Goal: Task Accomplishment & Management: Manage account settings

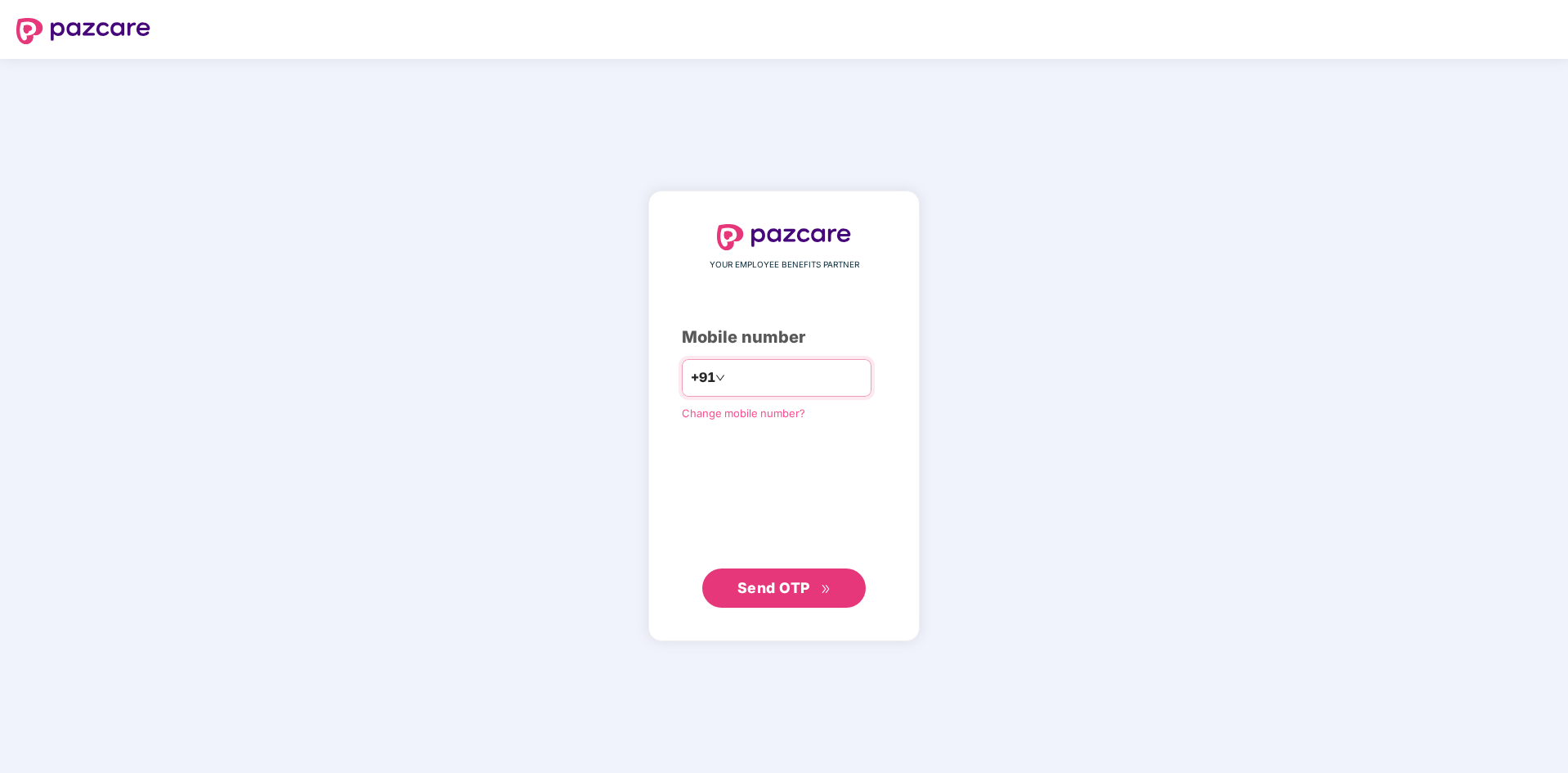
click at [815, 368] on input "number" at bounding box center [795, 377] width 134 height 26
type input "**********"
click at [803, 594] on span "Send OTP" at bounding box center [774, 586] width 72 height 17
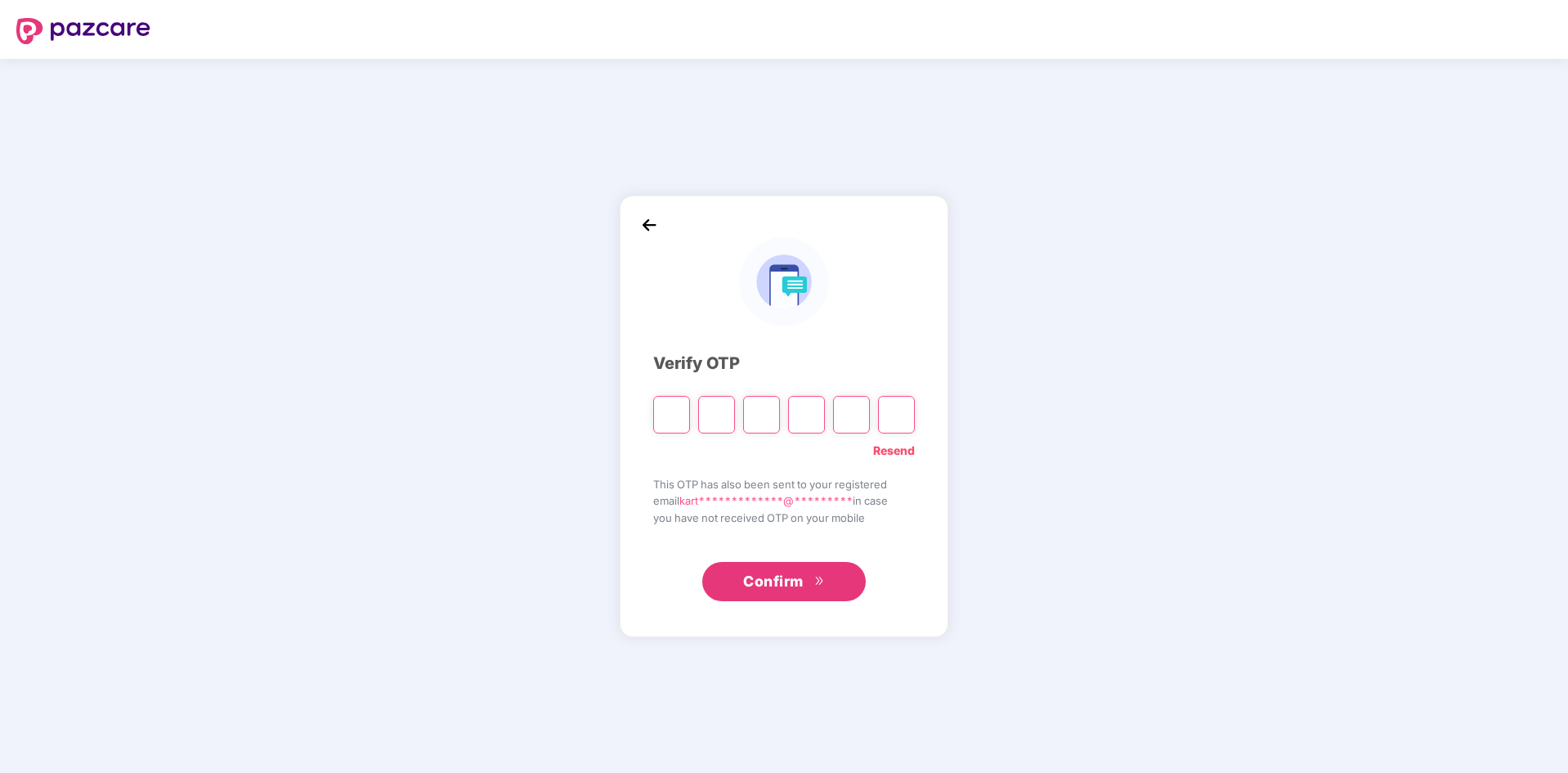
type input "*"
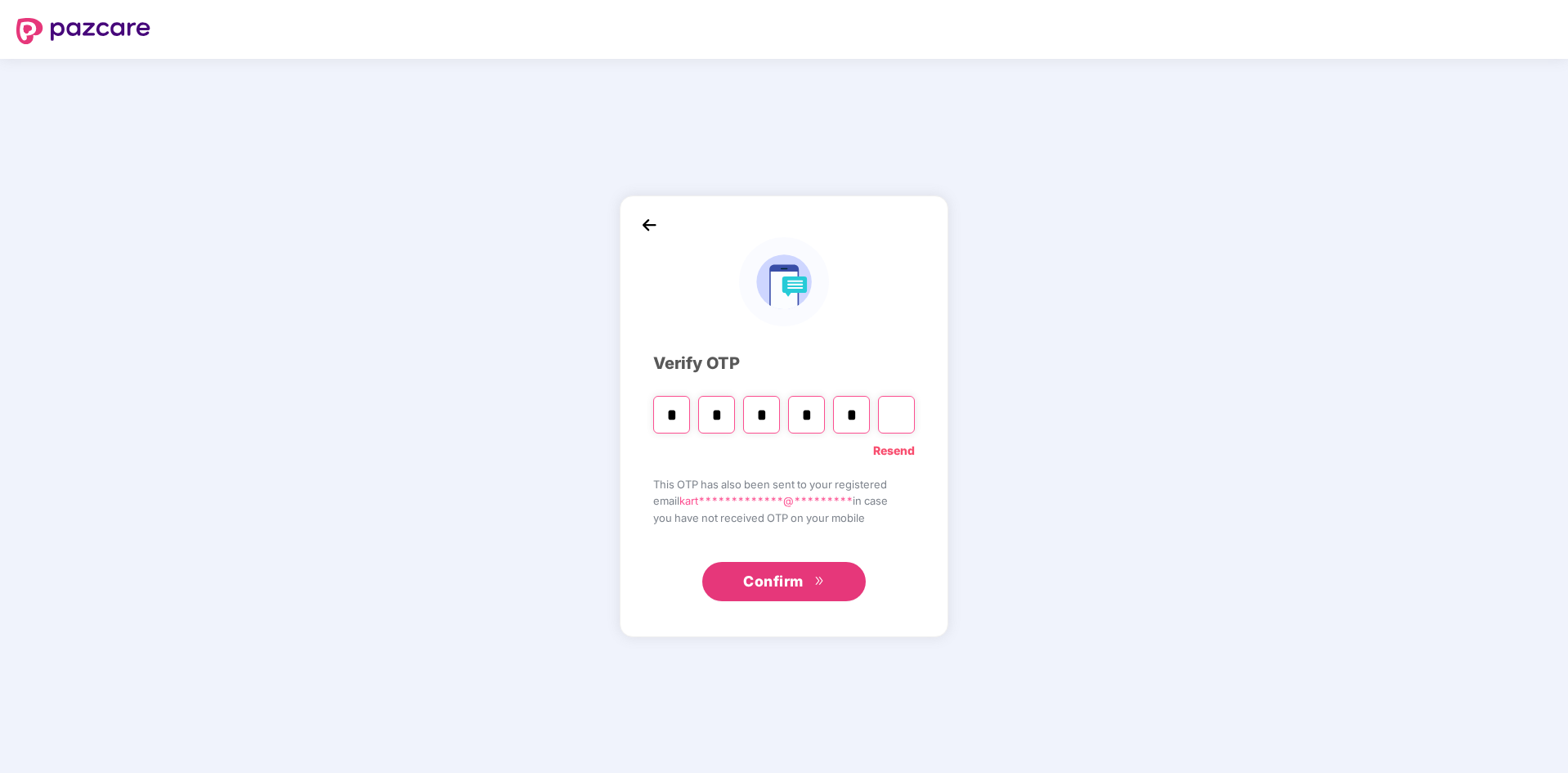
type input "*"
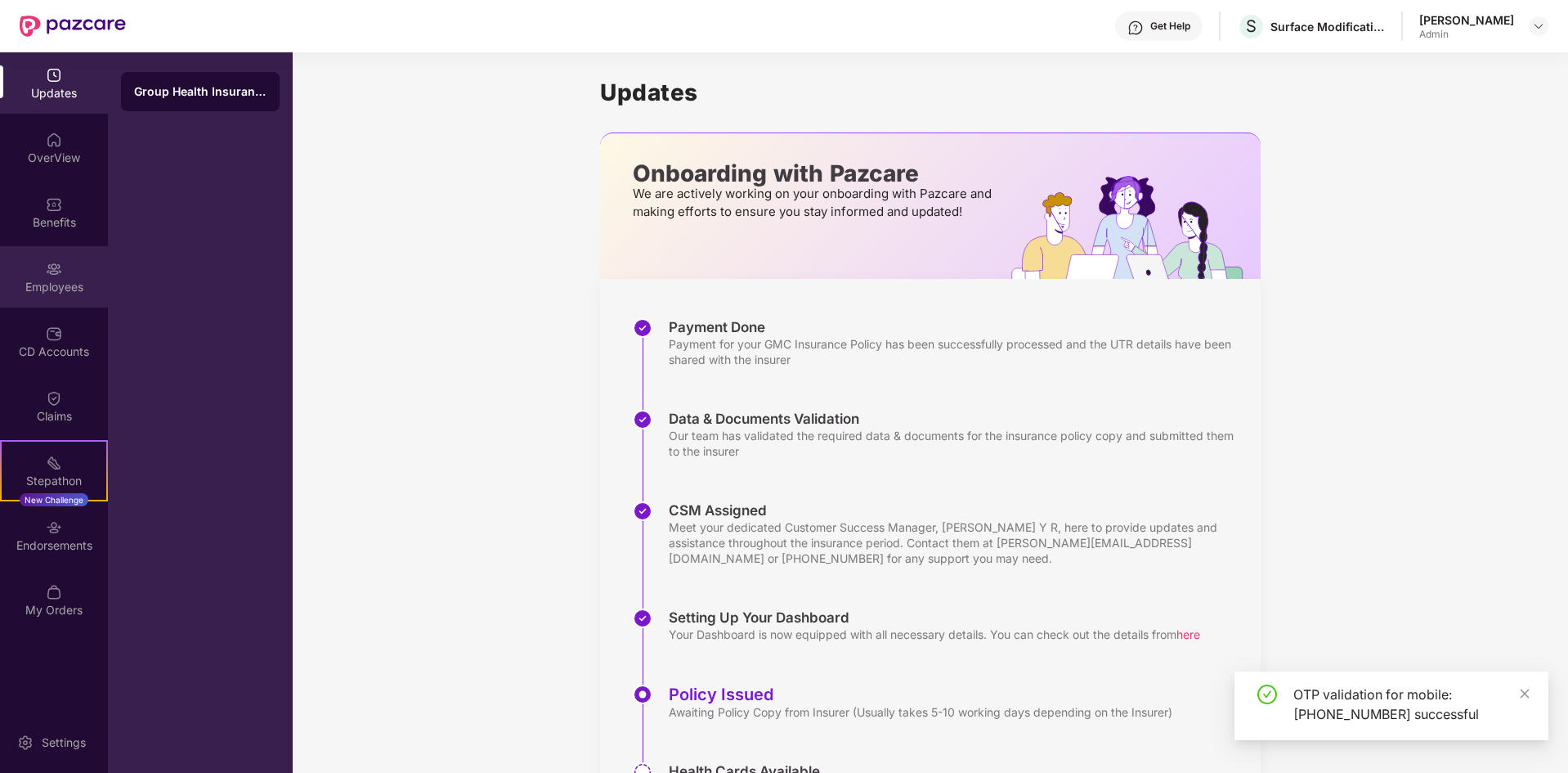
click at [60, 271] on img at bounding box center [53, 269] width 16 height 16
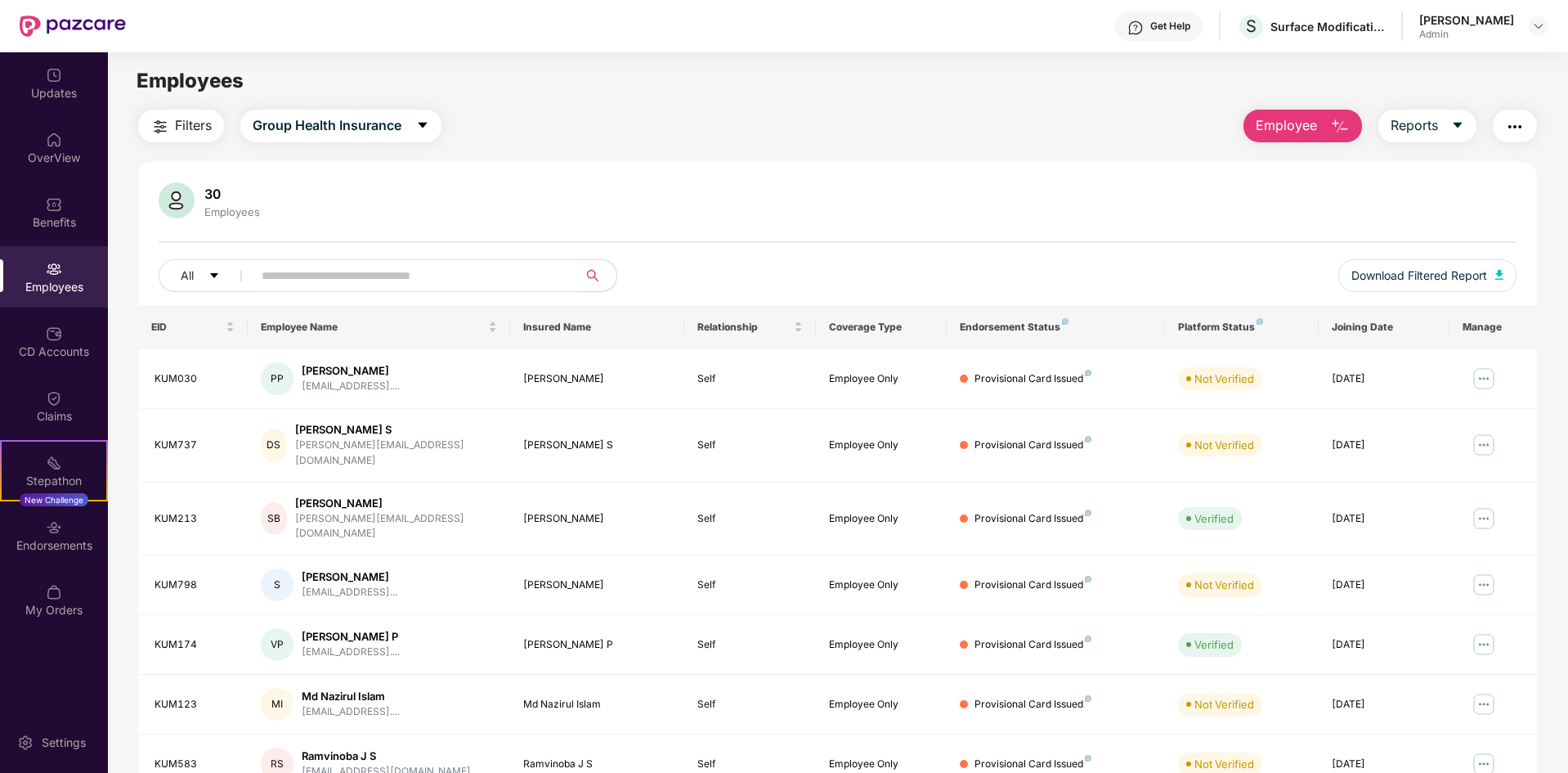
click at [331, 272] on input "text" at bounding box center [408, 275] width 294 height 24
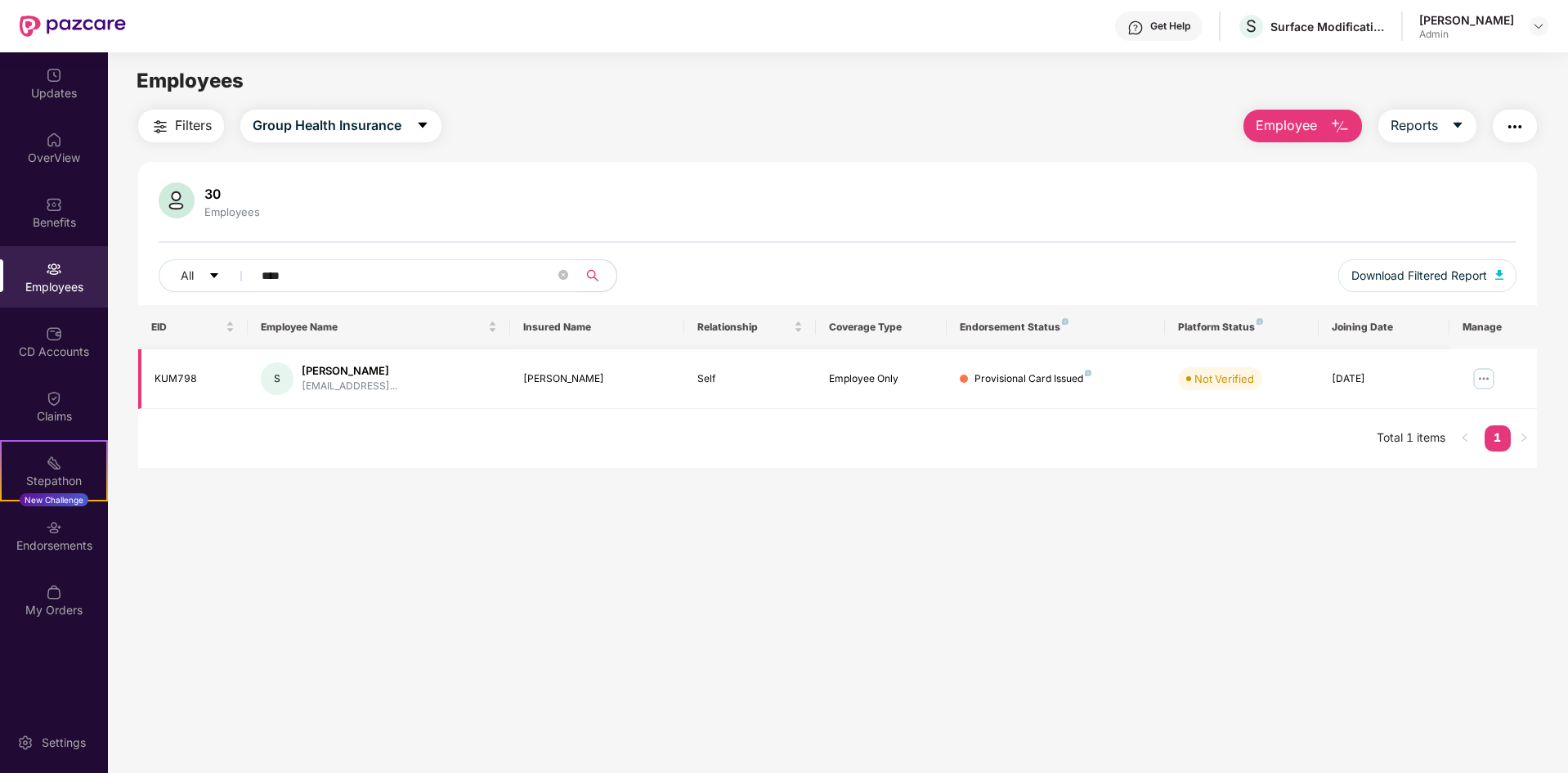
type input "****"
click at [1483, 381] on img at bounding box center [1484, 378] width 26 height 26
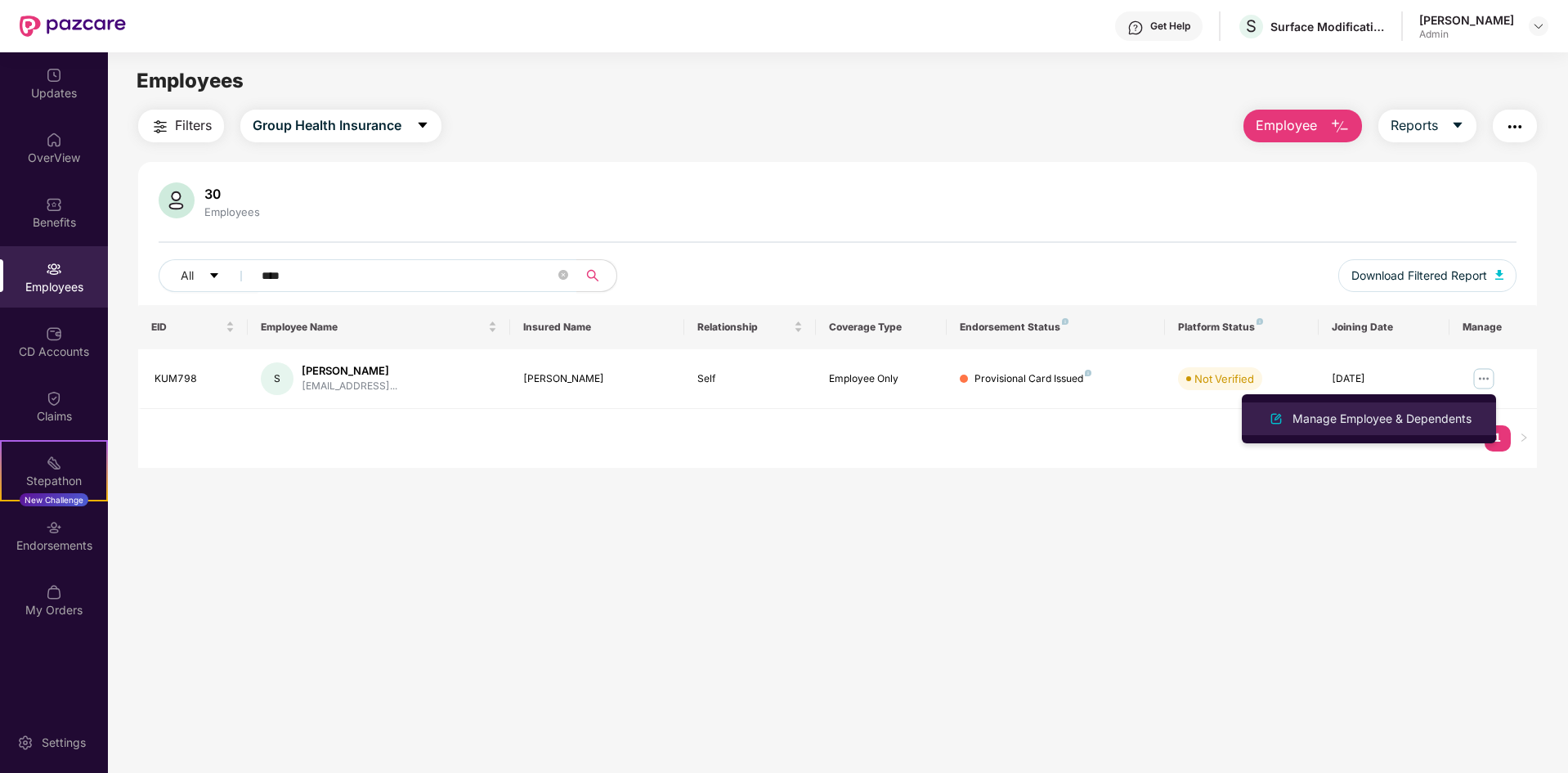
click at [1398, 419] on div "Manage Employee & Dependents" at bounding box center [1382, 418] width 185 height 18
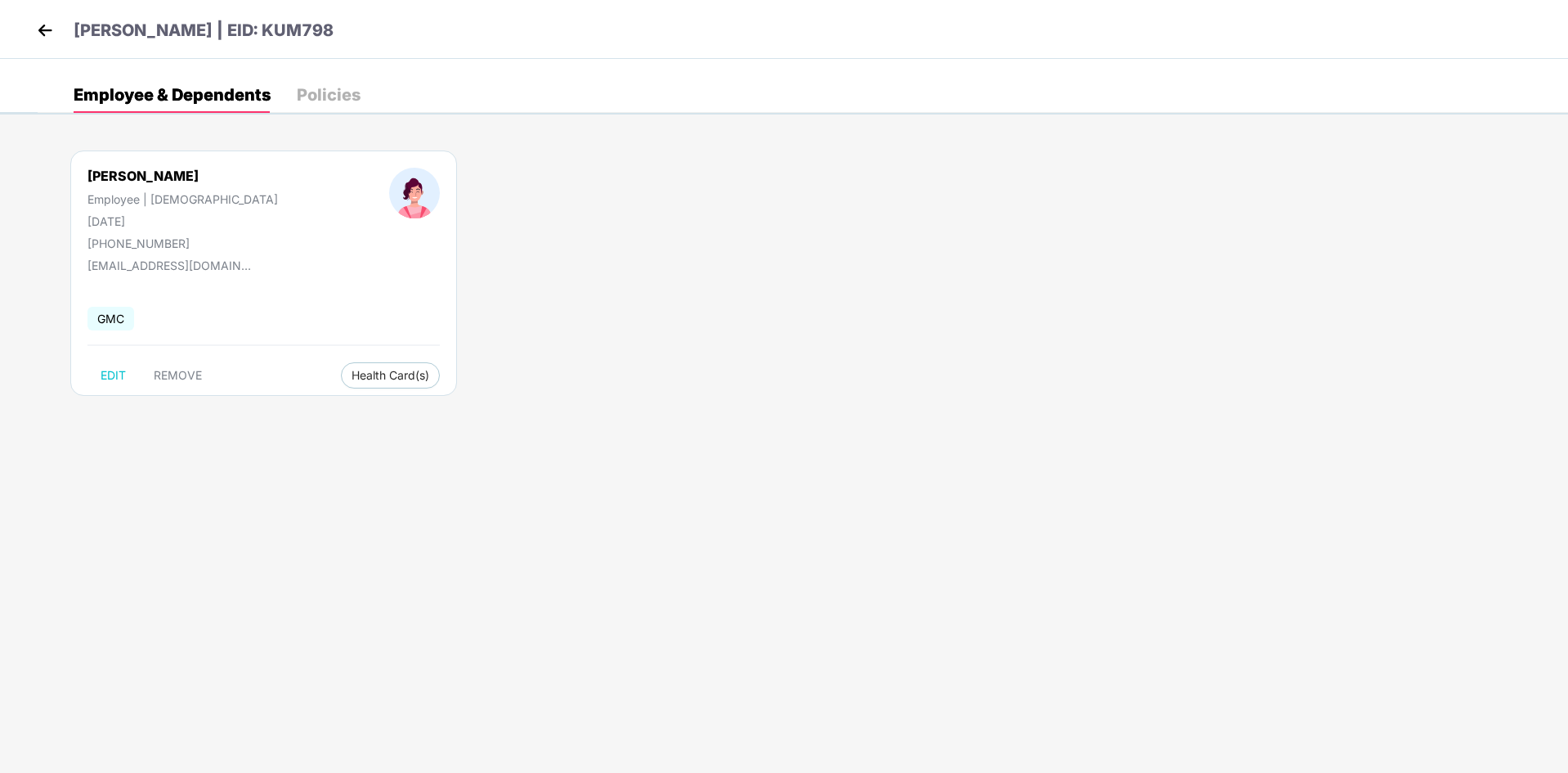
click at [323, 90] on div "Policies" at bounding box center [328, 94] width 64 height 16
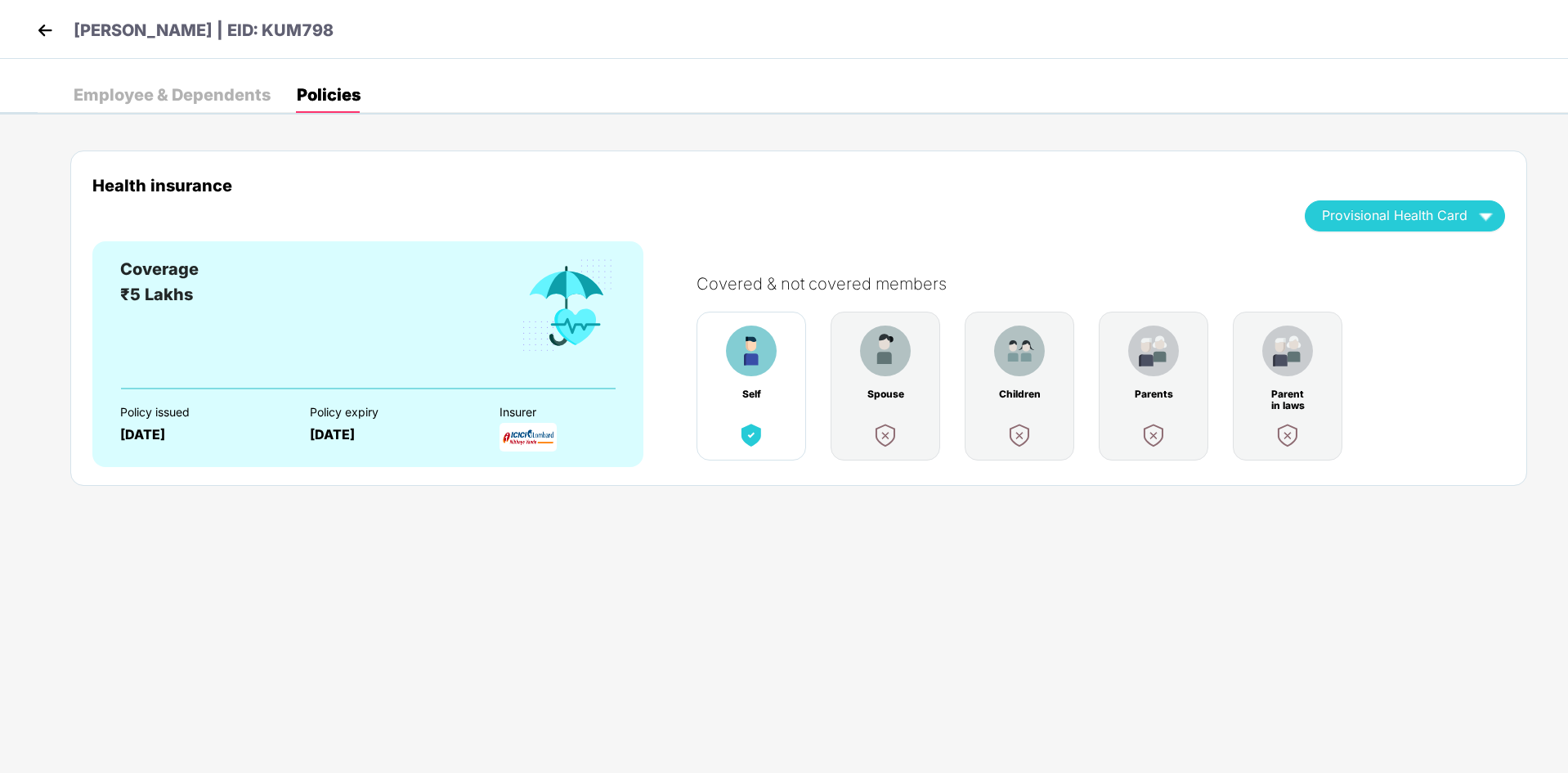
click at [1453, 223] on div "Provisional Health Card" at bounding box center [1405, 216] width 166 height 29
click at [42, 30] on img at bounding box center [45, 29] width 24 height 24
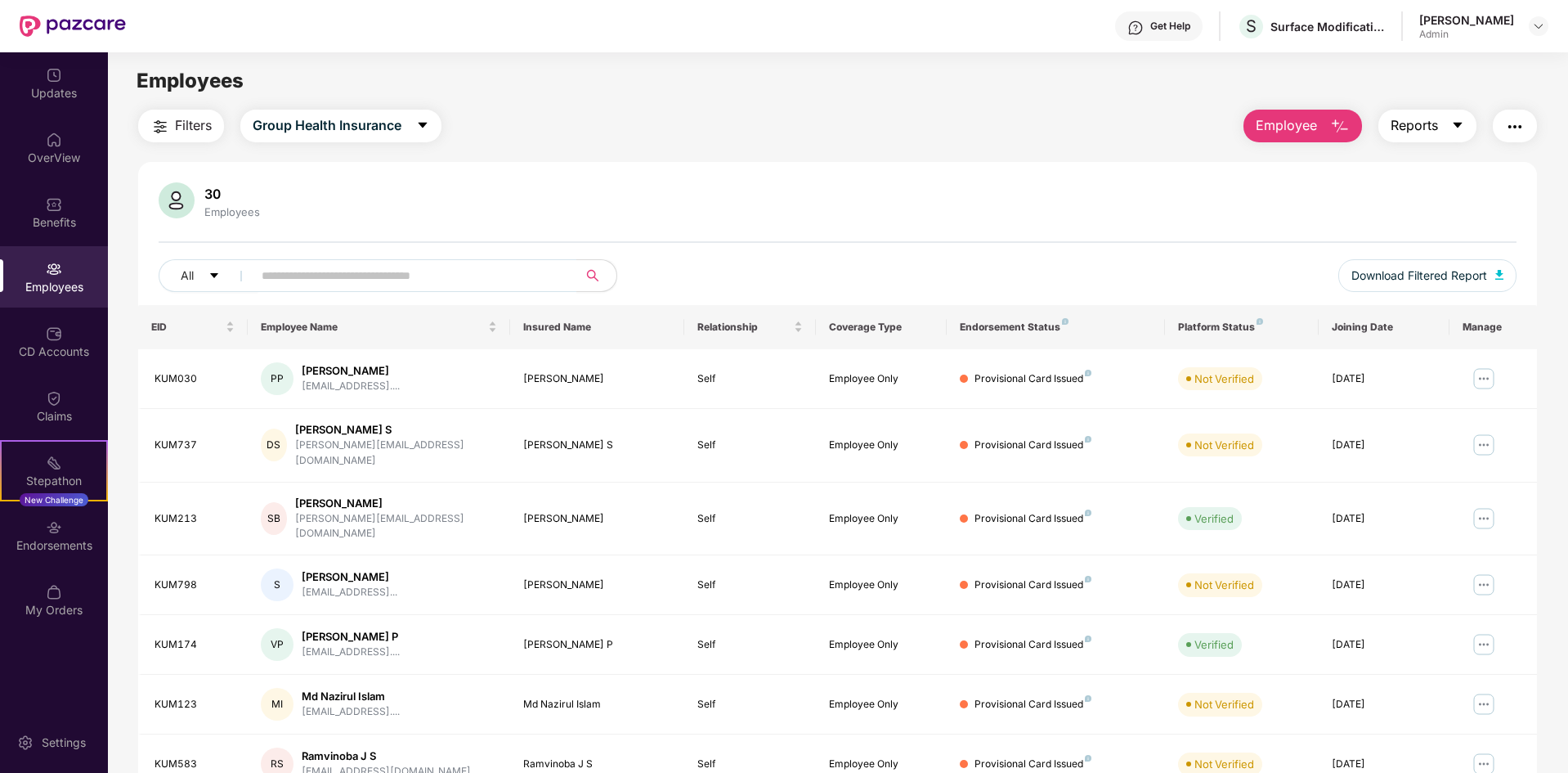
click at [1464, 125] on button "Reports" at bounding box center [1427, 125] width 99 height 33
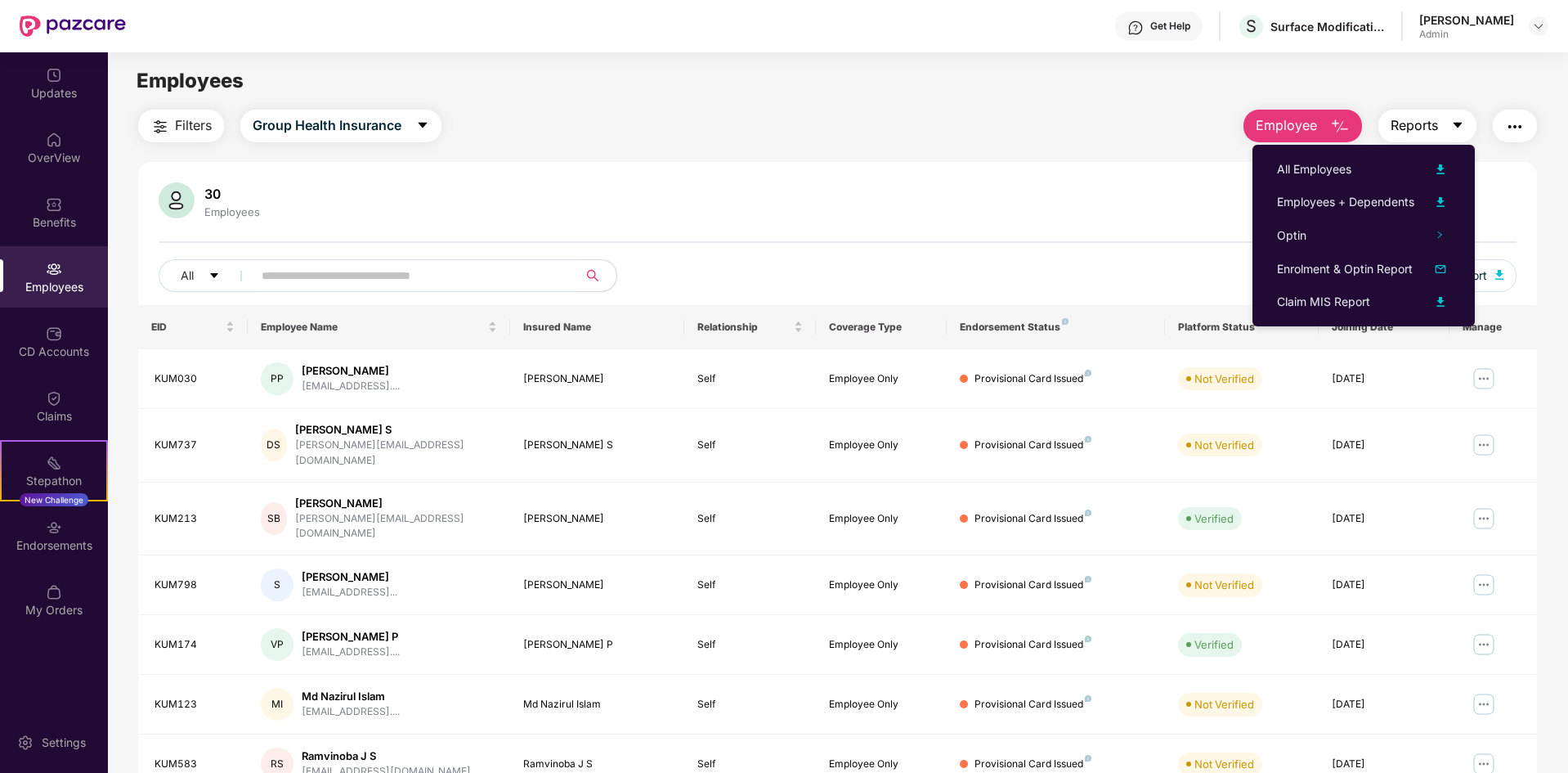
click at [1464, 125] on button "Reports" at bounding box center [1427, 125] width 99 height 33
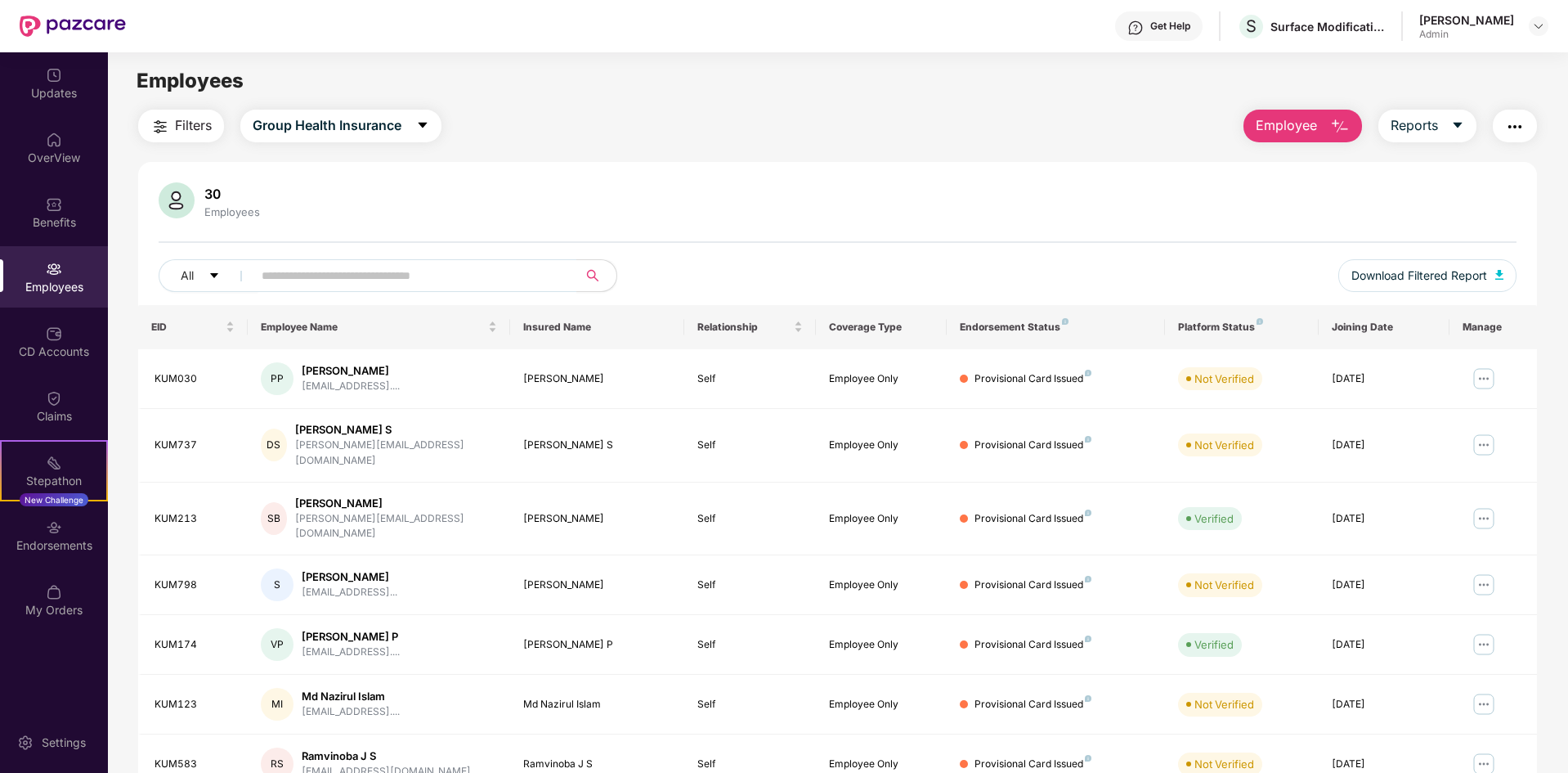
click at [1530, 131] on button "button" at bounding box center [1515, 125] width 44 height 33
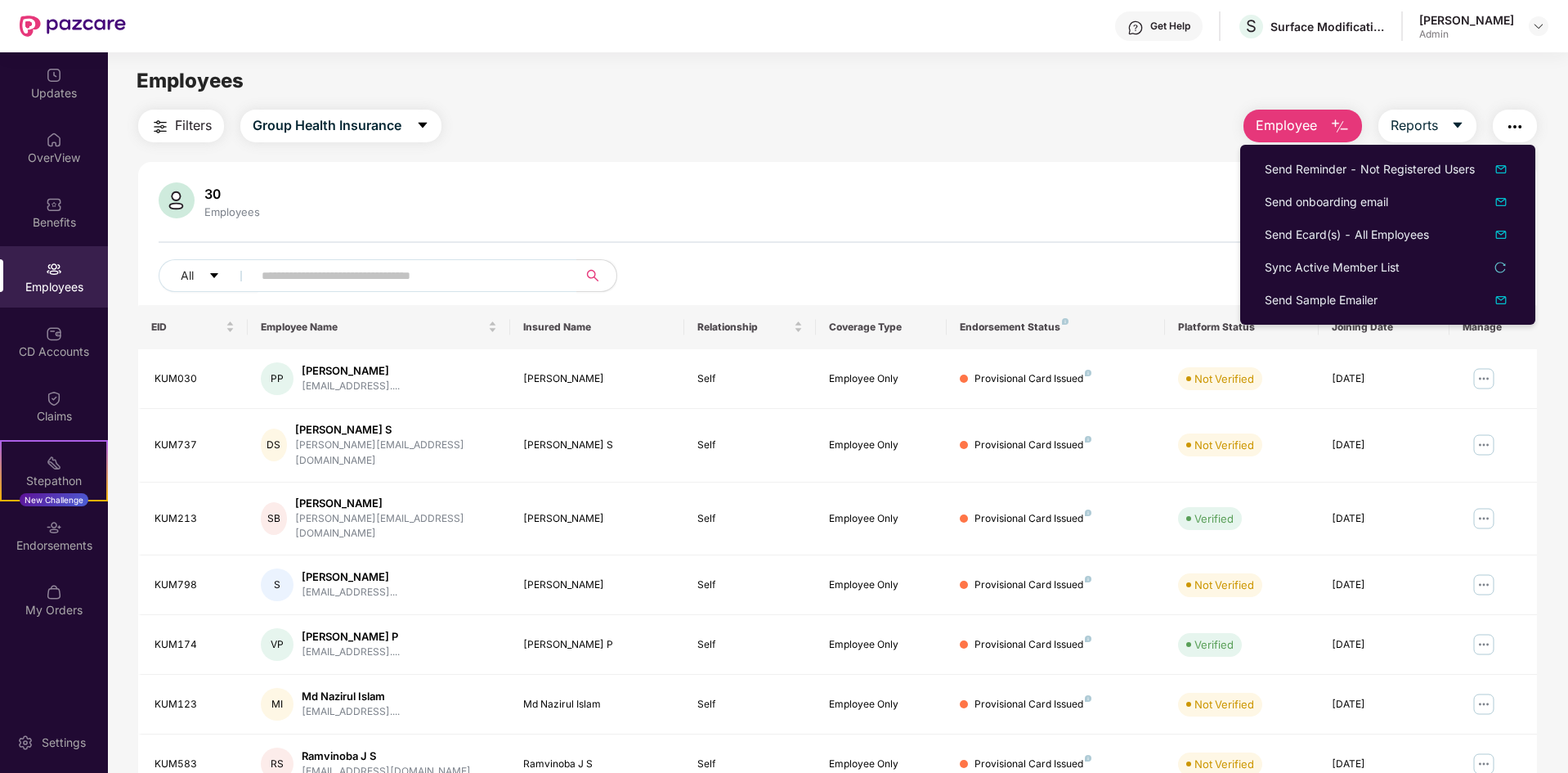
click at [1206, 200] on div "30 Employees" at bounding box center [837, 202] width 1358 height 40
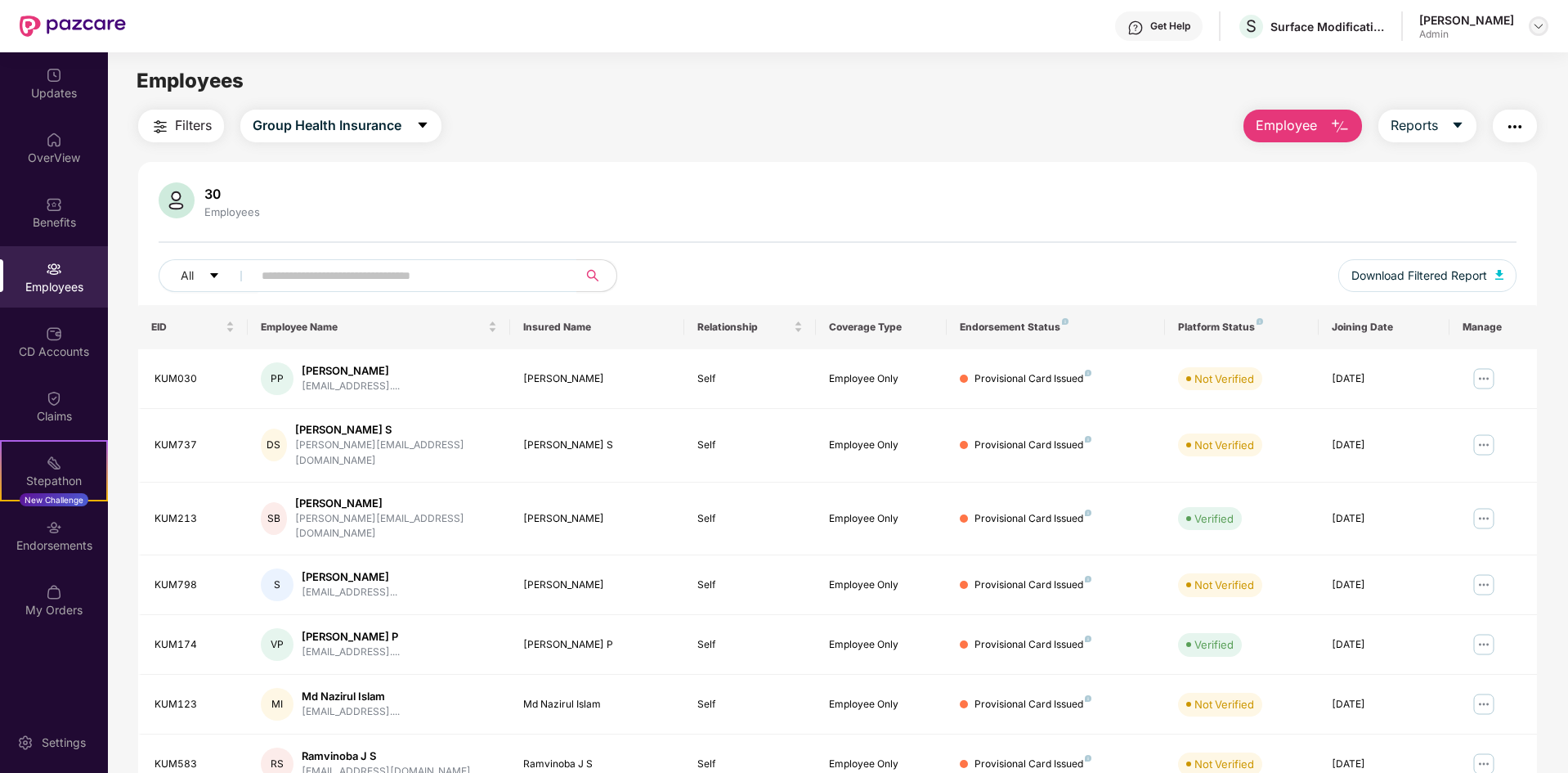
click at [1546, 25] on div at bounding box center [1539, 25] width 19 height 19
click at [72, 746] on div "Settings" at bounding box center [64, 742] width 54 height 16
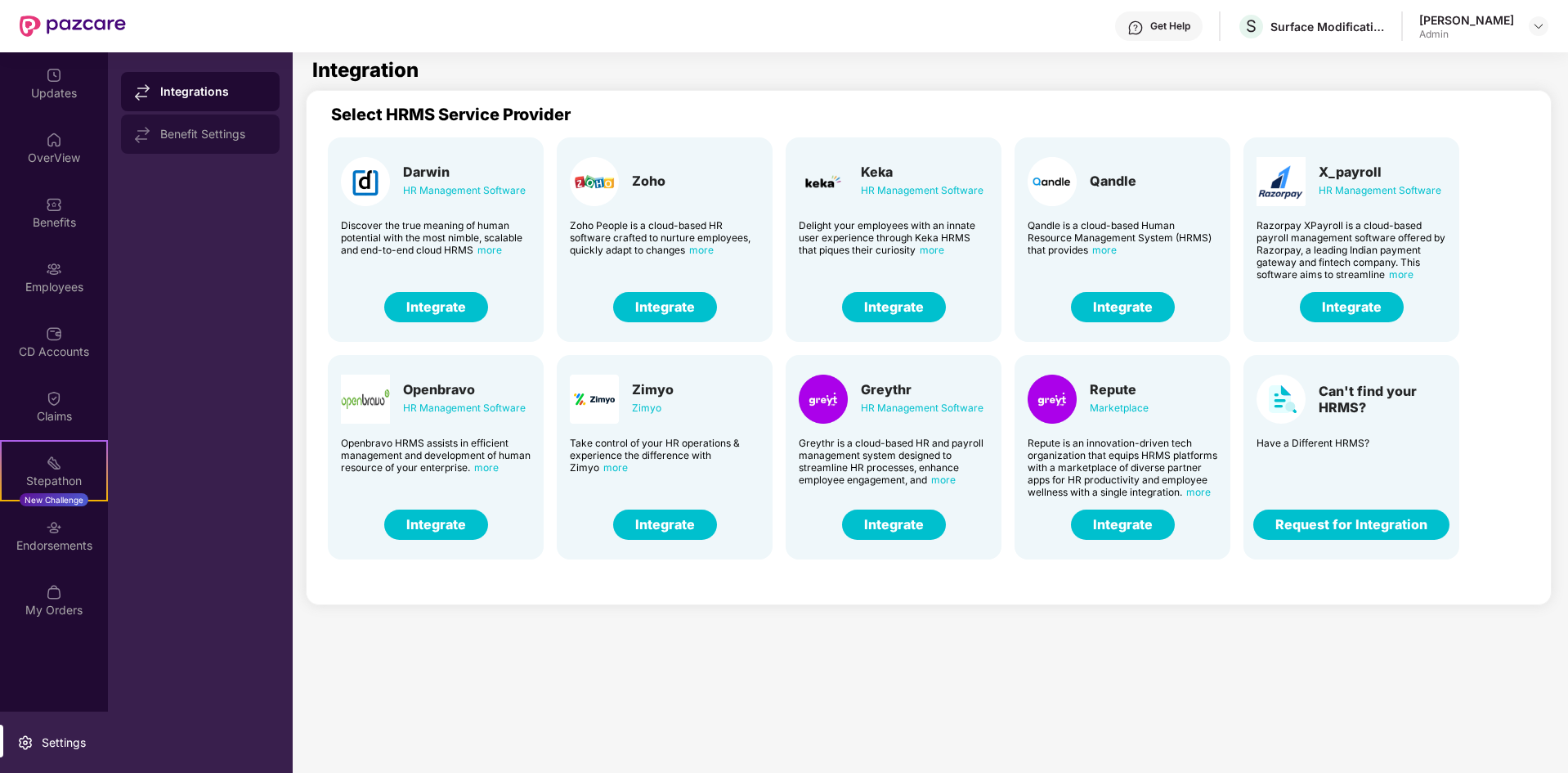
click at [211, 143] on div "Benefit Settings" at bounding box center [200, 134] width 158 height 40
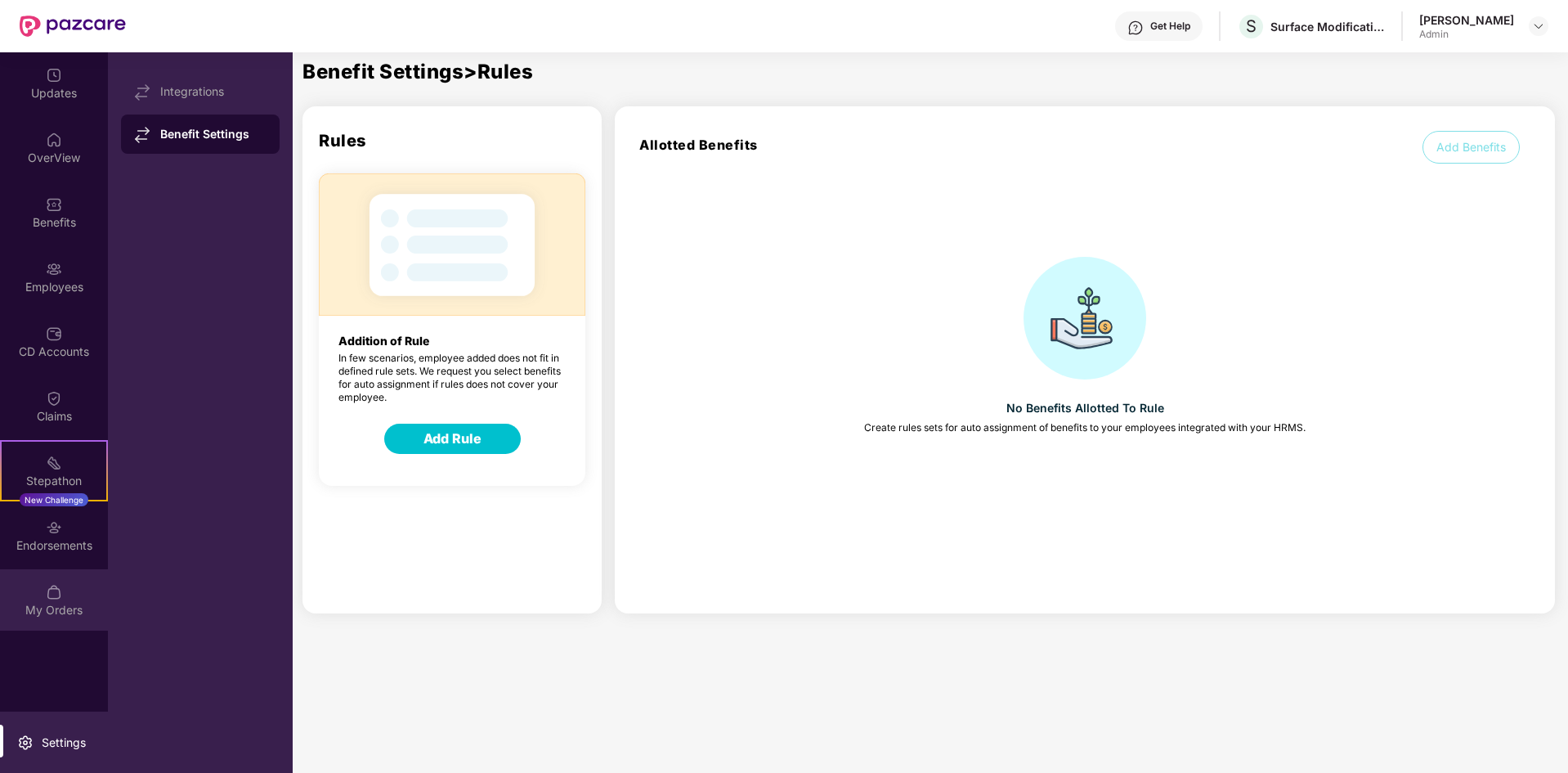
click at [59, 605] on div "My Orders" at bounding box center [54, 610] width 108 height 16
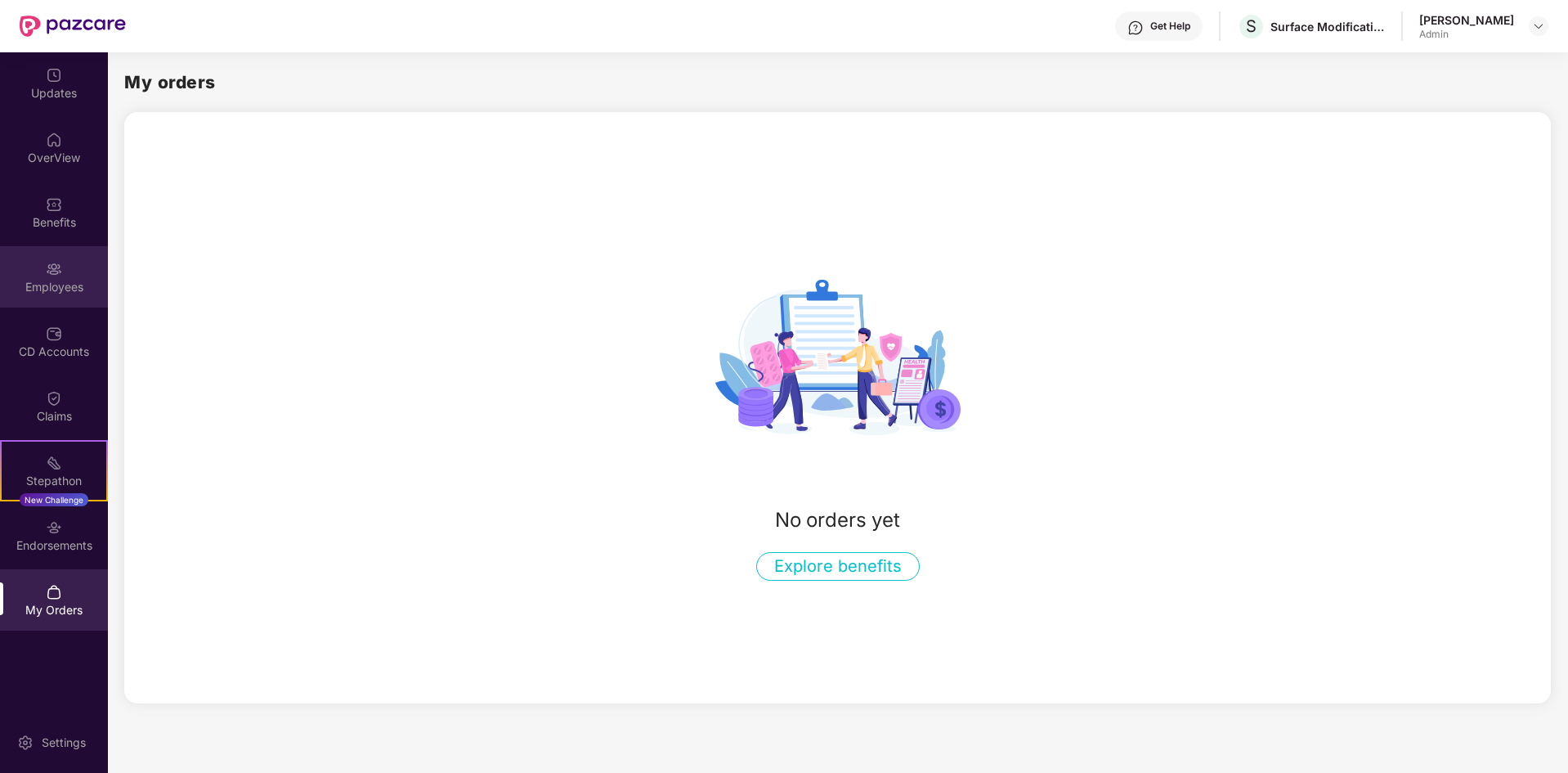
click at [56, 279] on div "Employees" at bounding box center [54, 286] width 108 height 16
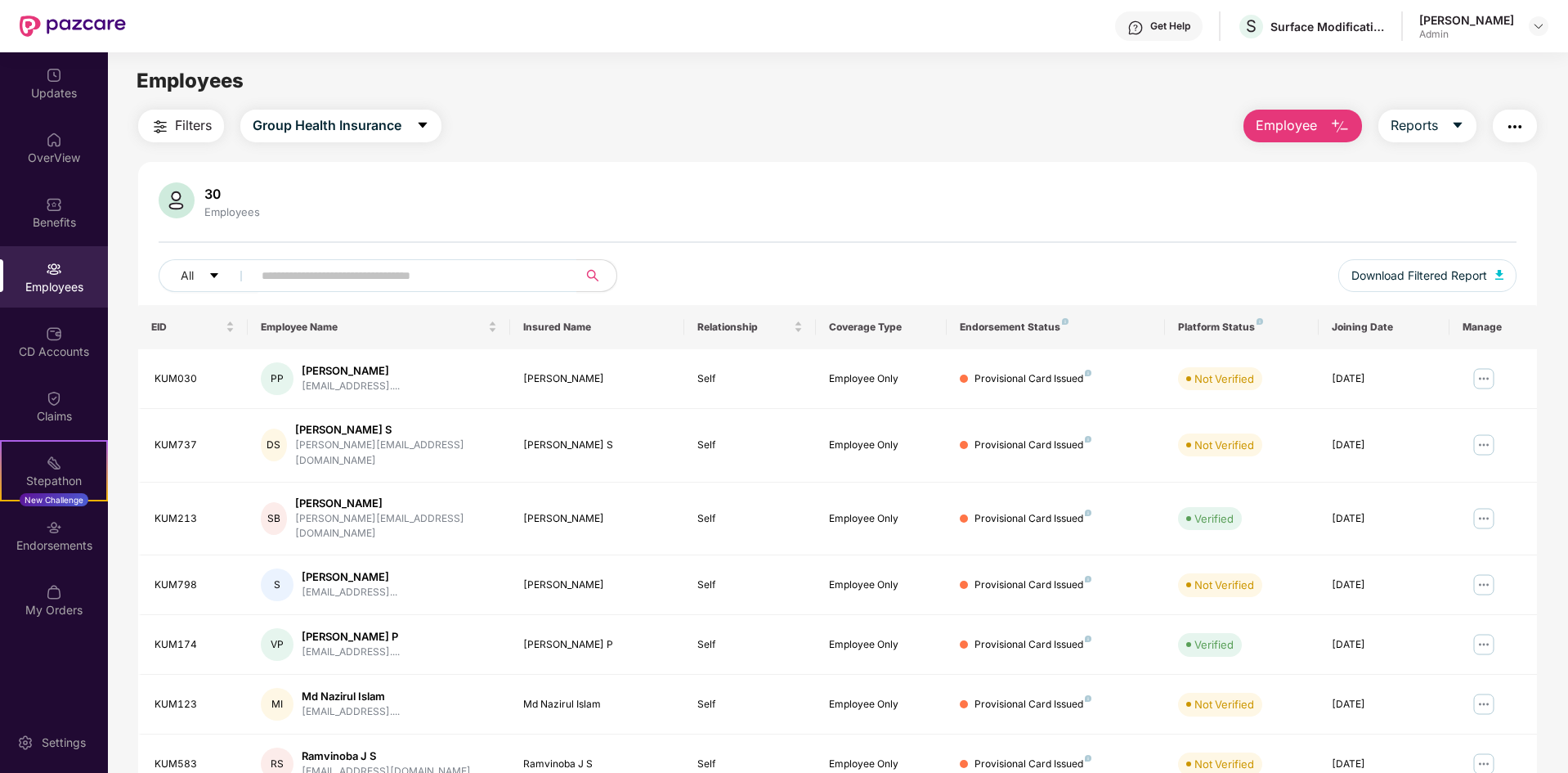
click at [1337, 132] on img "button" at bounding box center [1340, 126] width 19 height 19
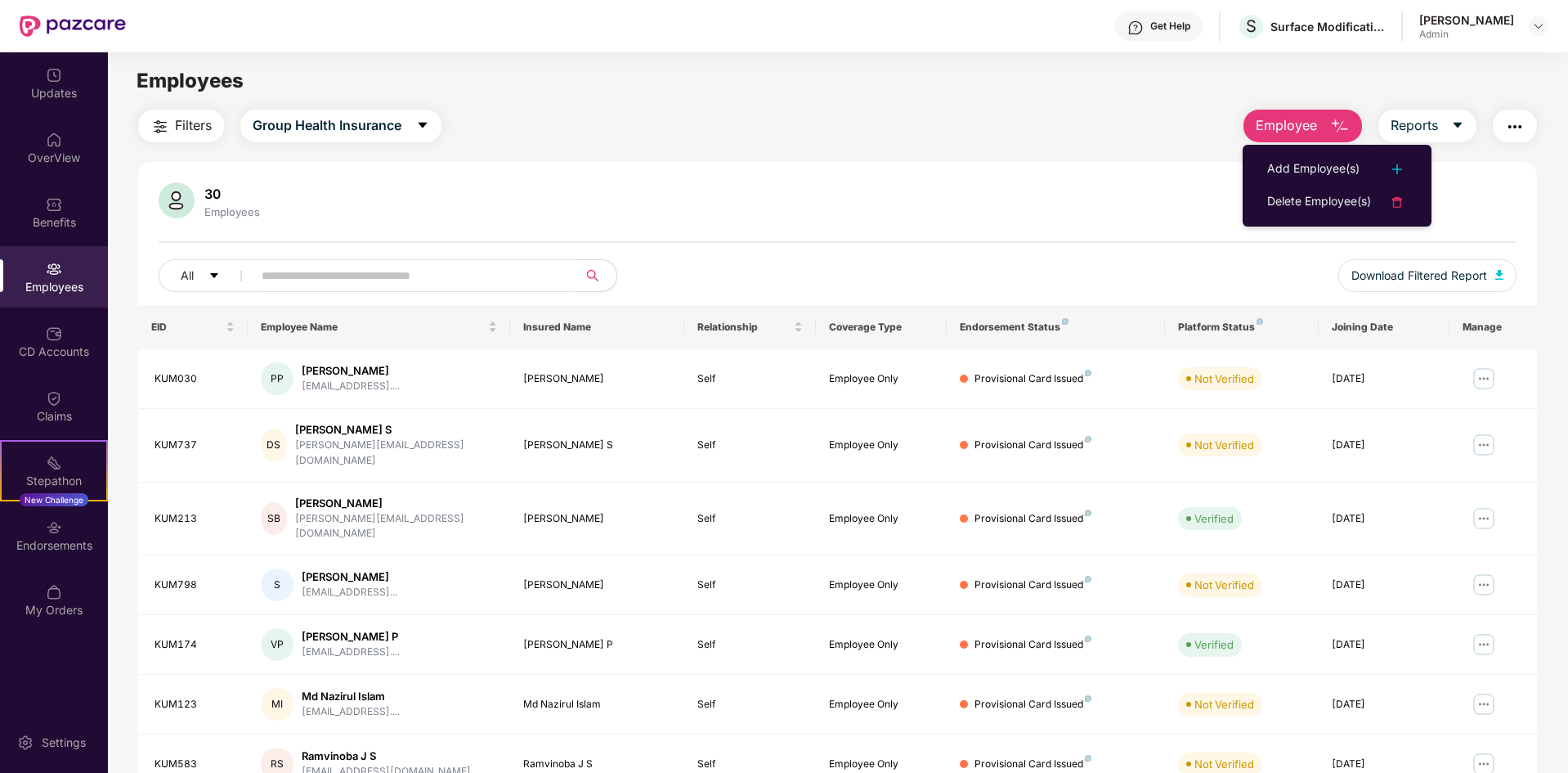
click at [972, 256] on div "30 Employees All Download Filtered Report" at bounding box center [837, 244] width 1399 height 123
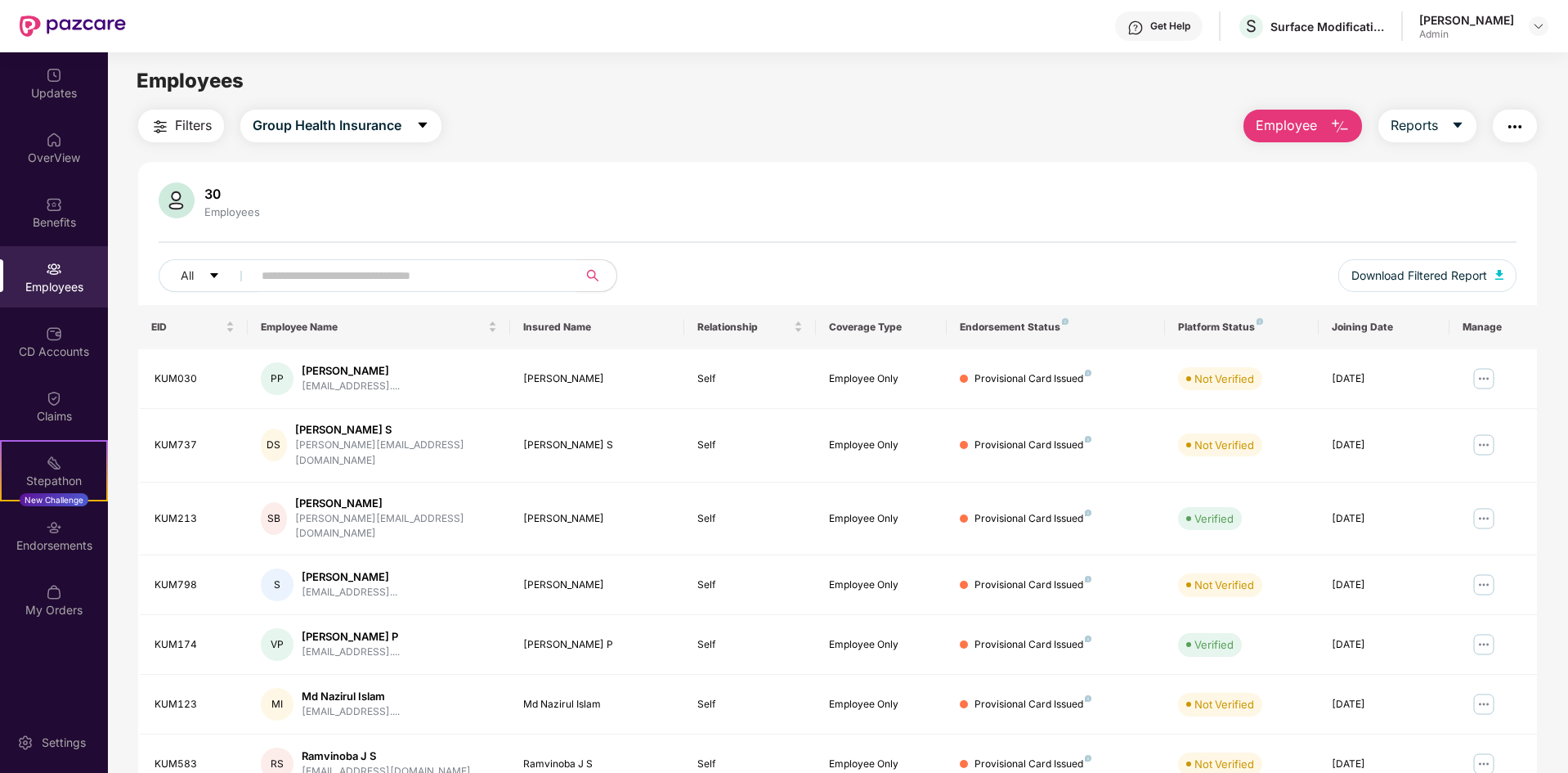
click at [323, 282] on input "text" at bounding box center [408, 275] width 294 height 24
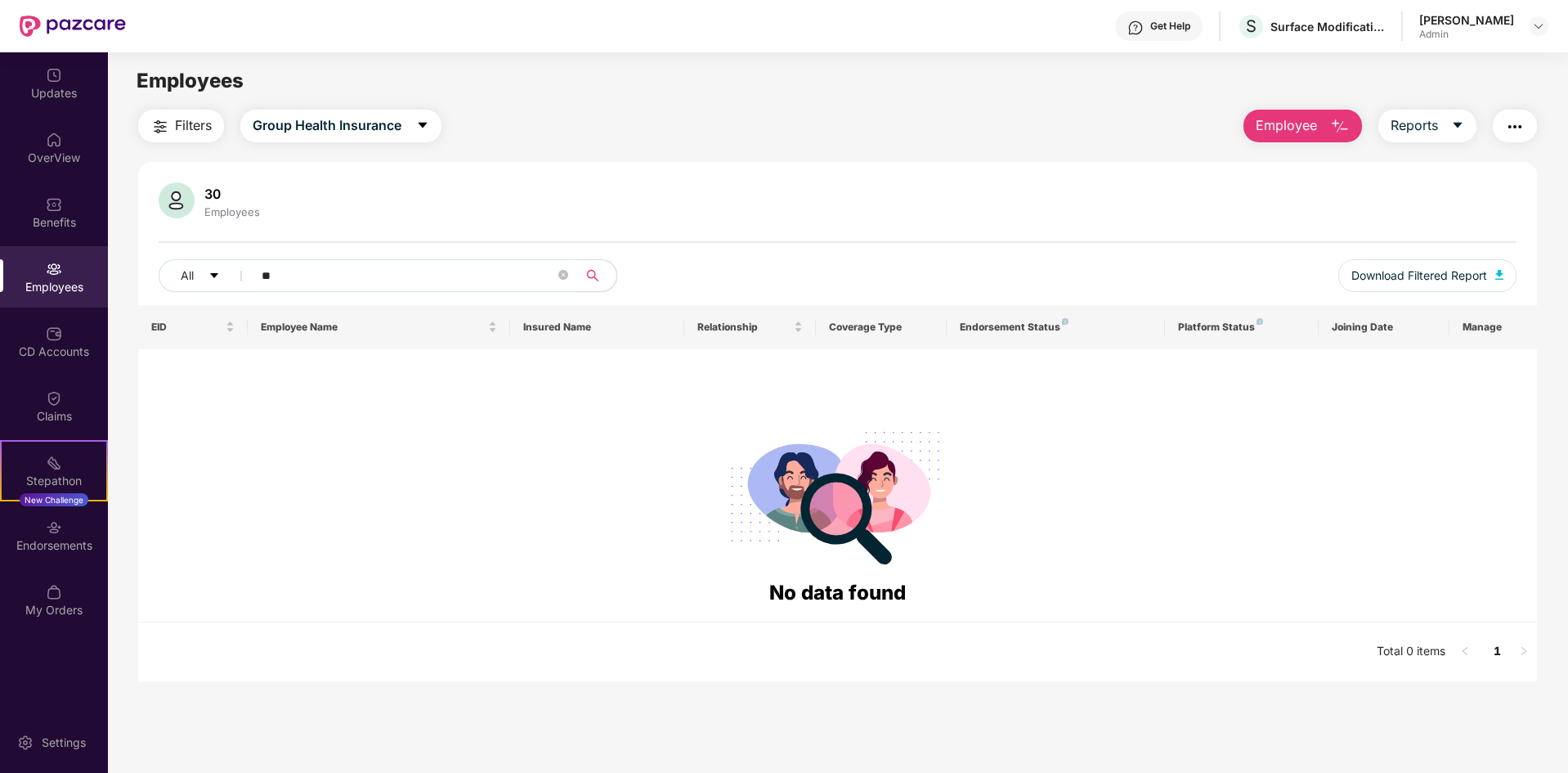
type input "*"
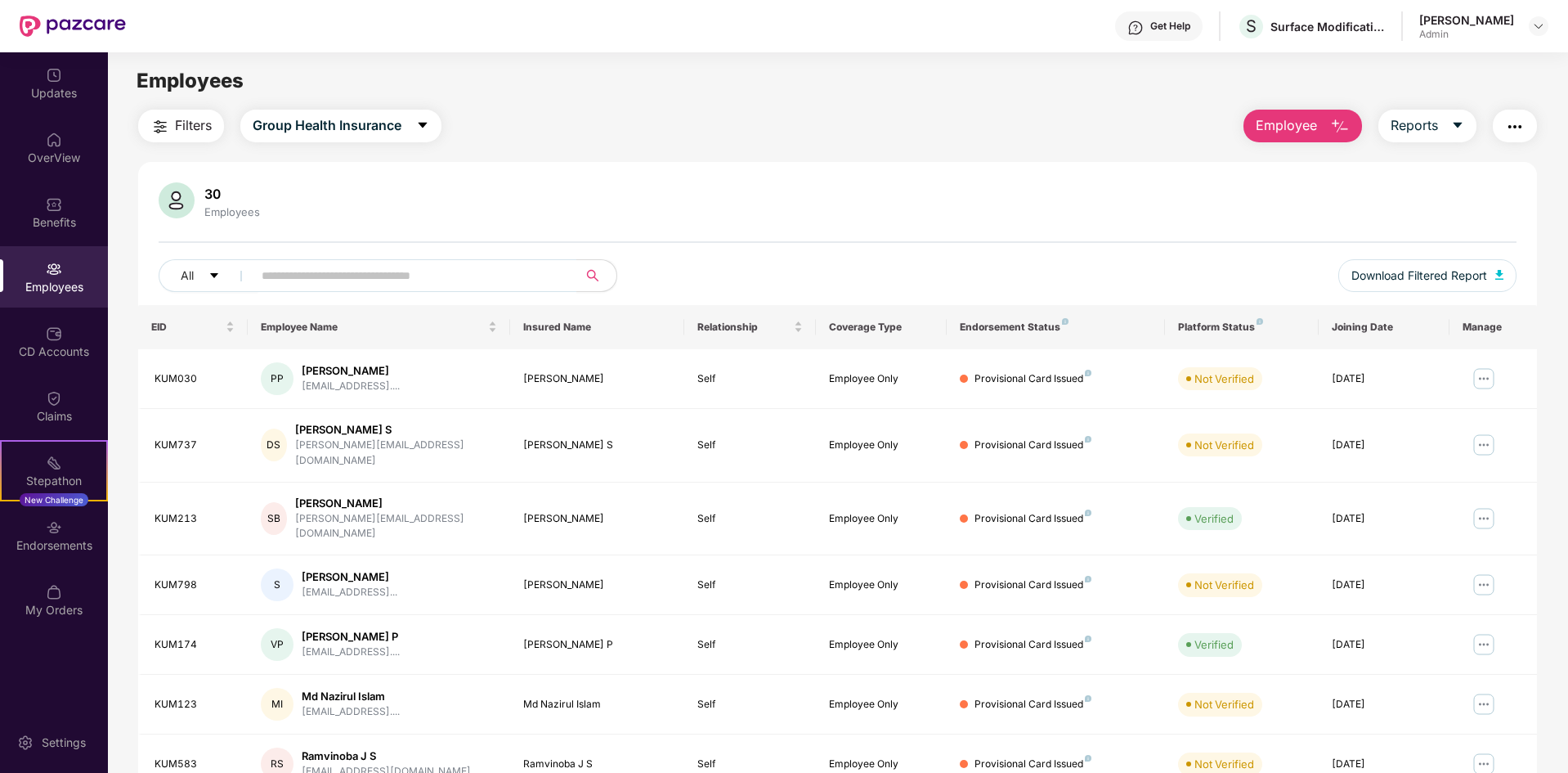
click at [49, 286] on div "Employees" at bounding box center [54, 286] width 108 height 16
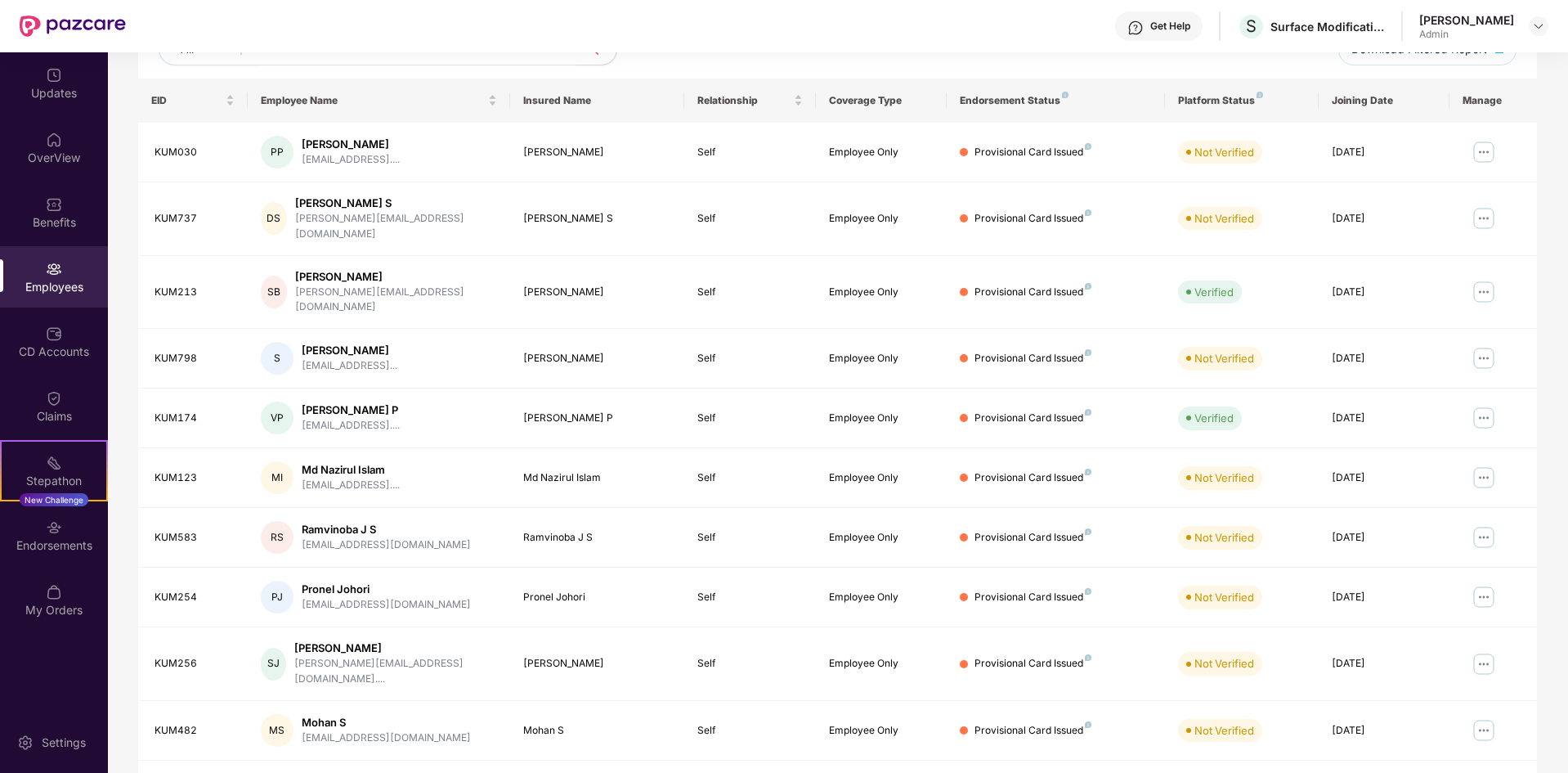
scroll to position [232, 0]
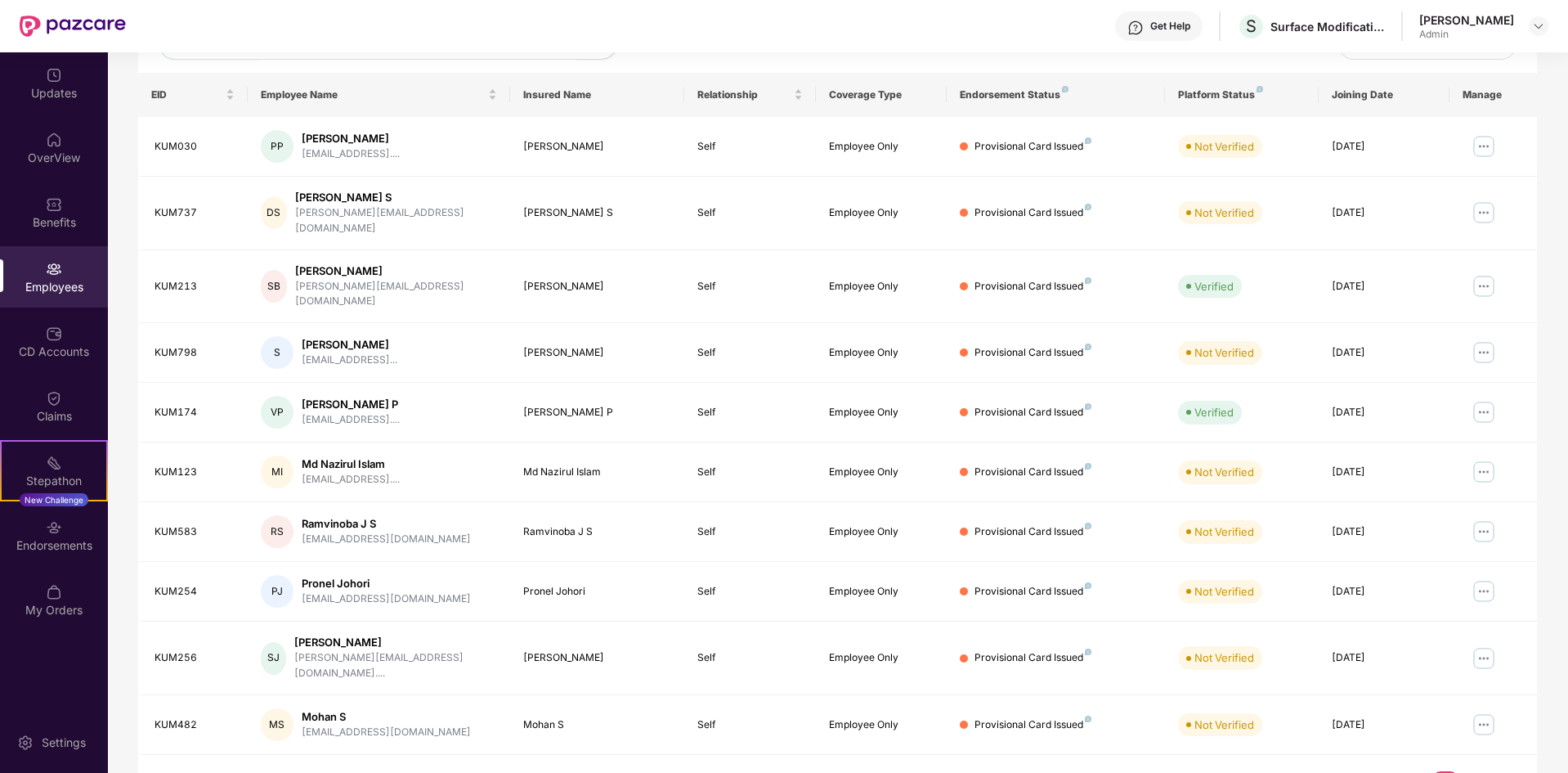
click at [1474, 771] on link "2" at bounding box center [1471, 783] width 26 height 24
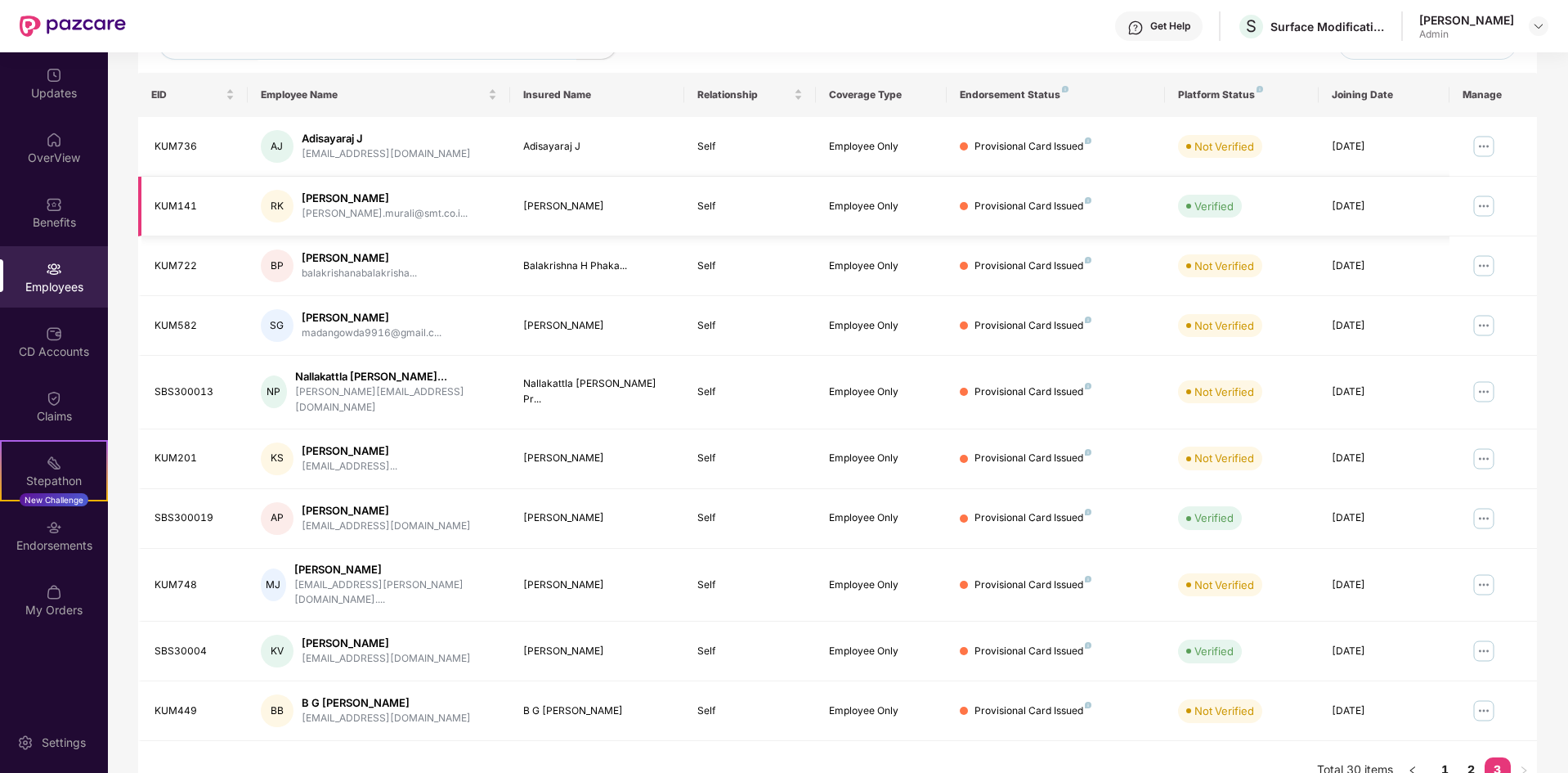
click at [1481, 206] on img at bounding box center [1484, 205] width 26 height 26
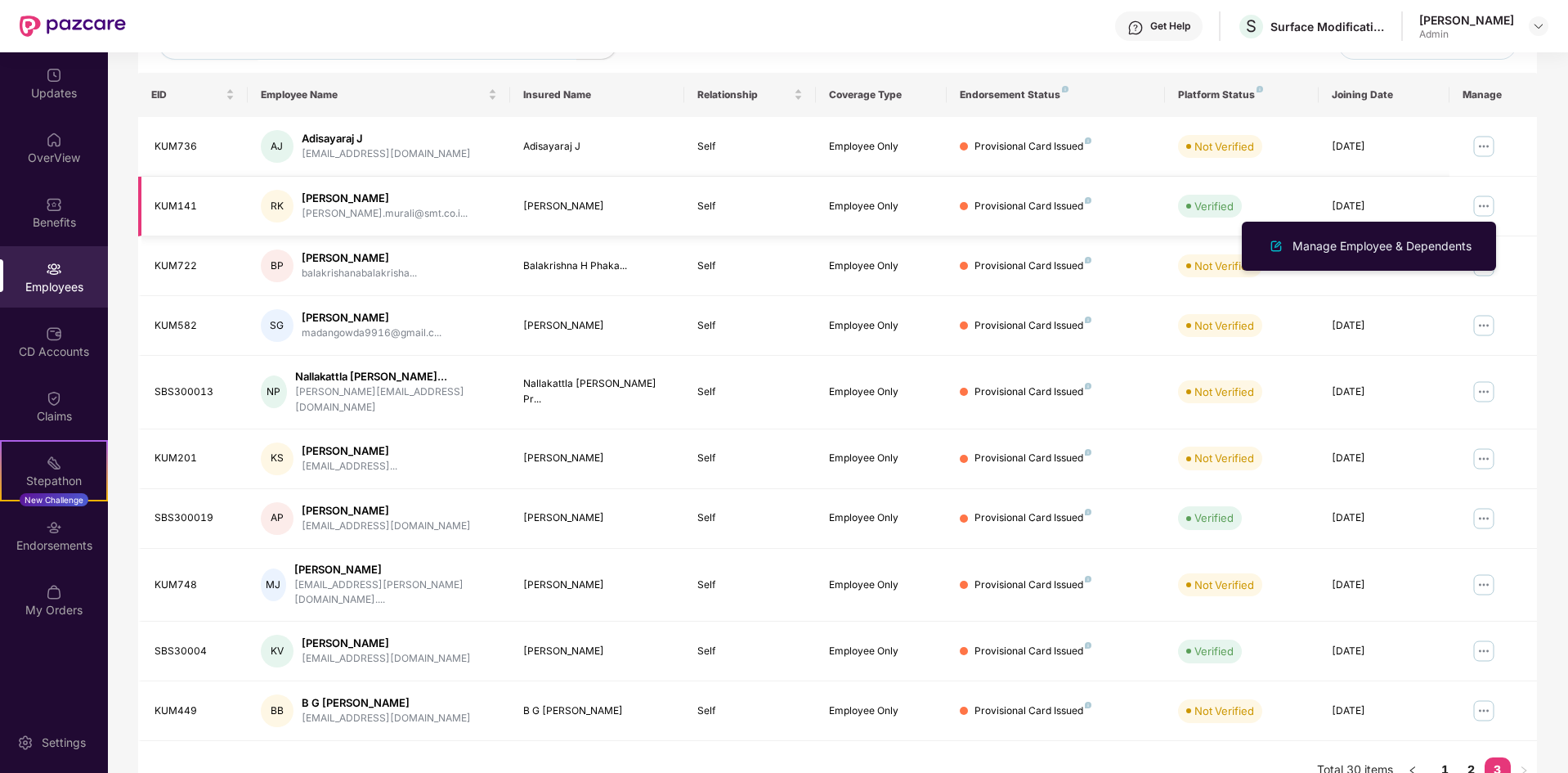
click at [1481, 206] on img at bounding box center [1484, 205] width 26 height 26
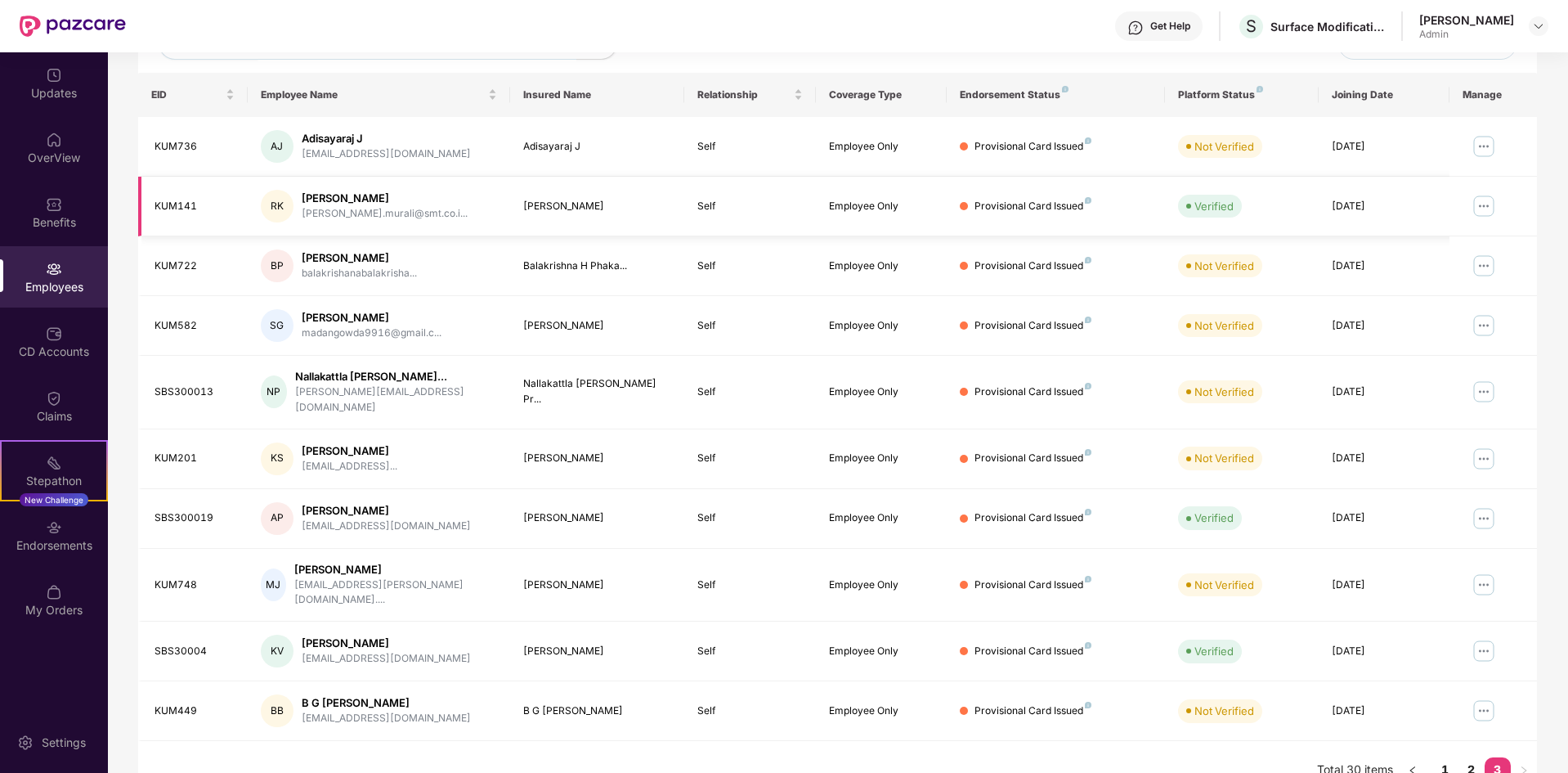
click at [1481, 206] on img at bounding box center [1484, 205] width 26 height 26
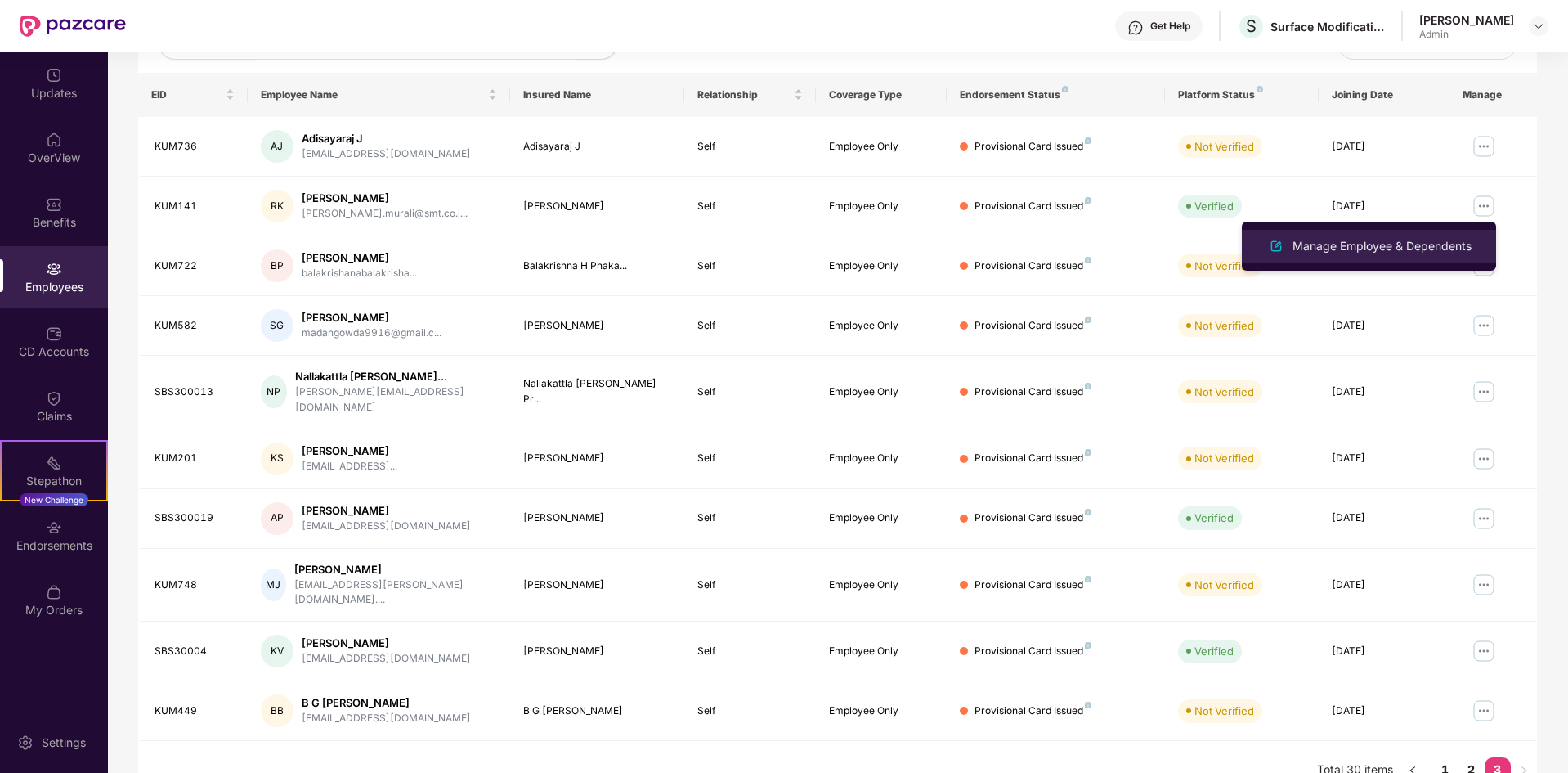
click at [1411, 255] on div "Manage Employee & Dependents" at bounding box center [1368, 246] width 211 height 19
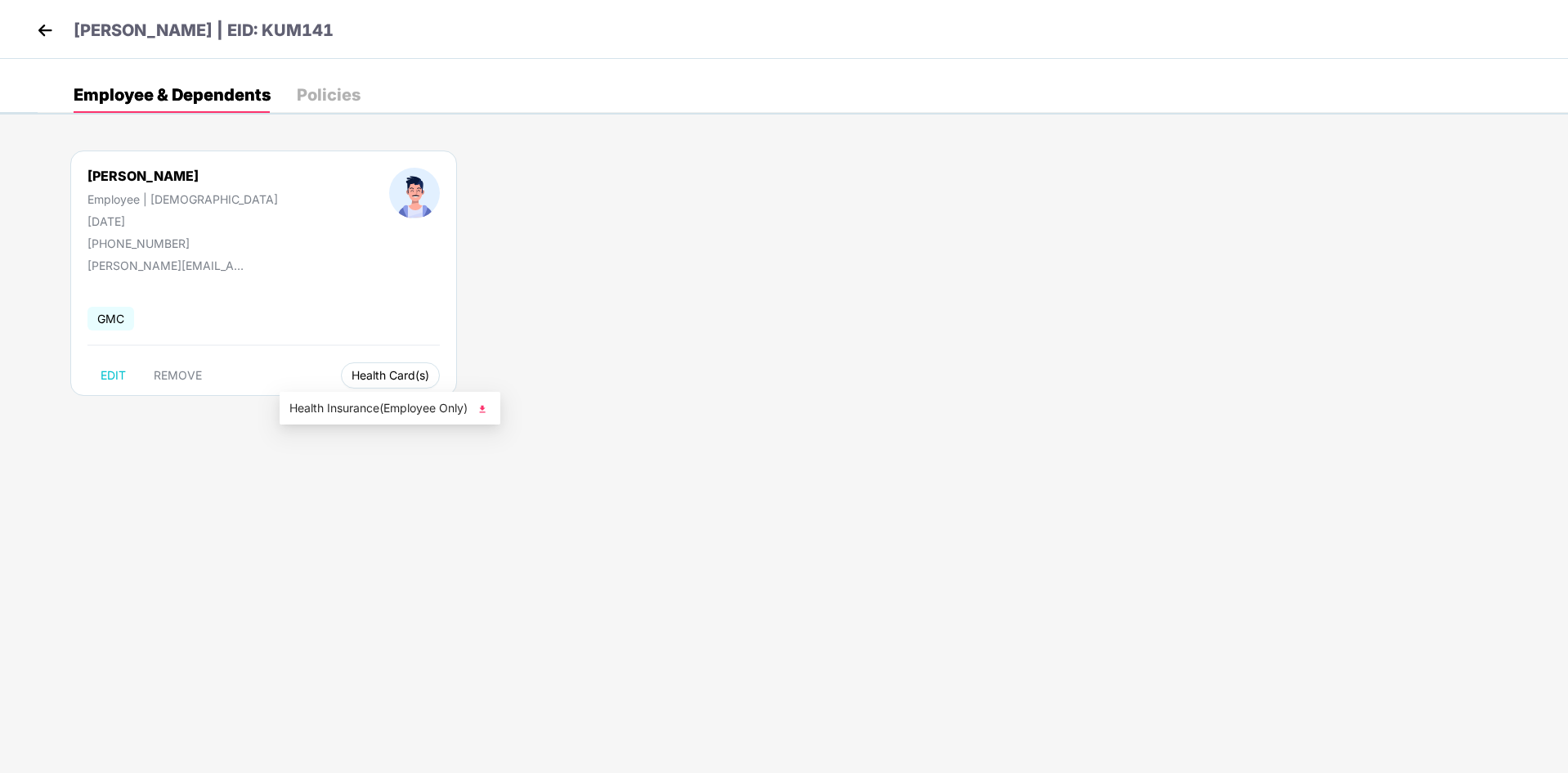
click at [352, 379] on span "Health Card(s)" at bounding box center [391, 376] width 77 height 8
click at [355, 409] on span "Health Insurance(Employee Only)" at bounding box center [390, 408] width 201 height 18
click at [47, 27] on img at bounding box center [45, 29] width 24 height 24
